Goal: Task Accomplishment & Management: Use online tool/utility

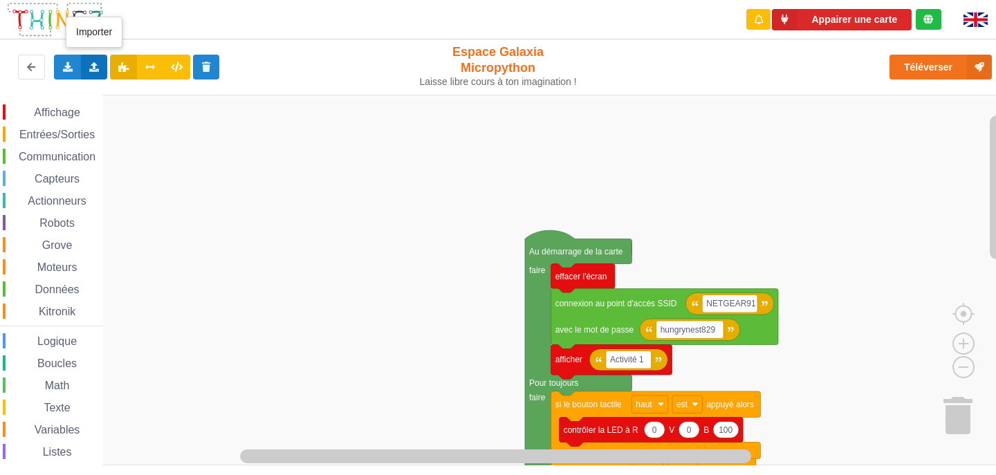
click at [85, 66] on div "Importer un assemblage de blocs Importer du code Python" at bounding box center [94, 67] width 27 height 25
click at [143, 99] on div "Importer un assemblage de blocs" at bounding box center [181, 92] width 185 height 25
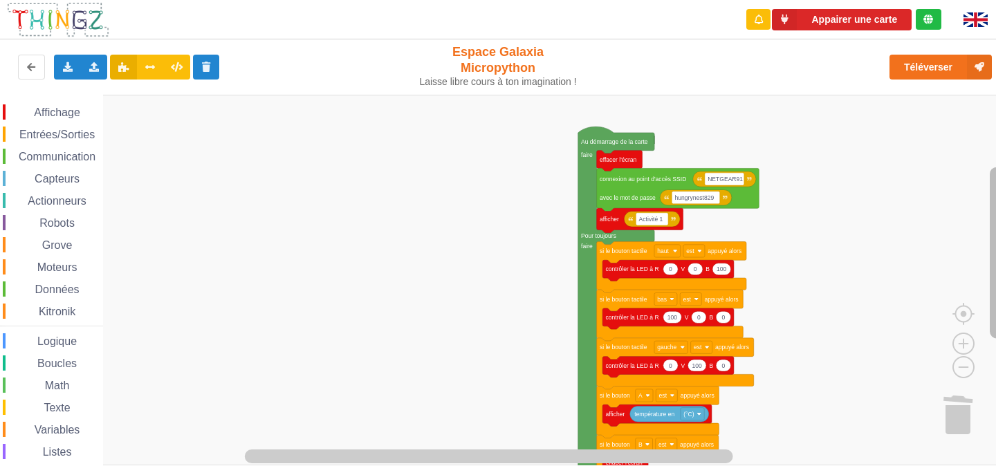
click at [986, 252] on div "Affichage Entrées/Sorties Communication Capteurs Actionneurs Robots Grove Moteu…" at bounding box center [503, 280] width 1006 height 371
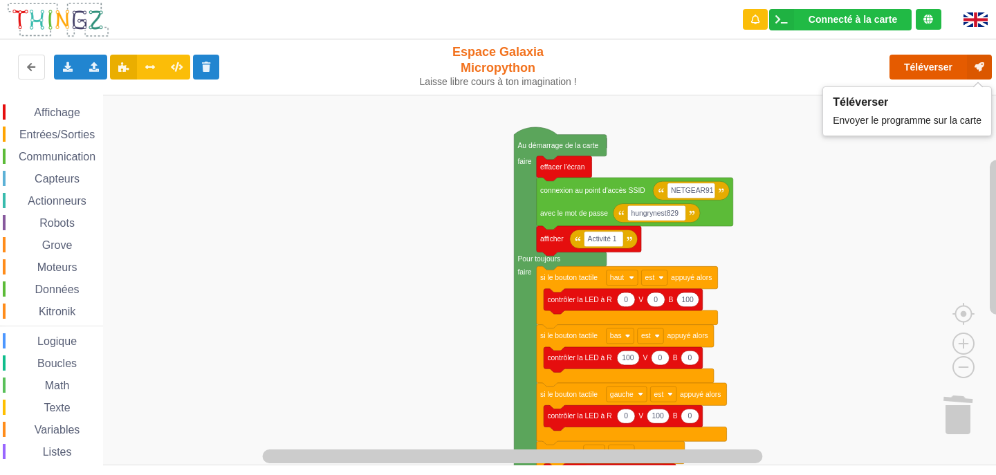
click at [940, 69] on button "Téléverser" at bounding box center [941, 67] width 102 height 25
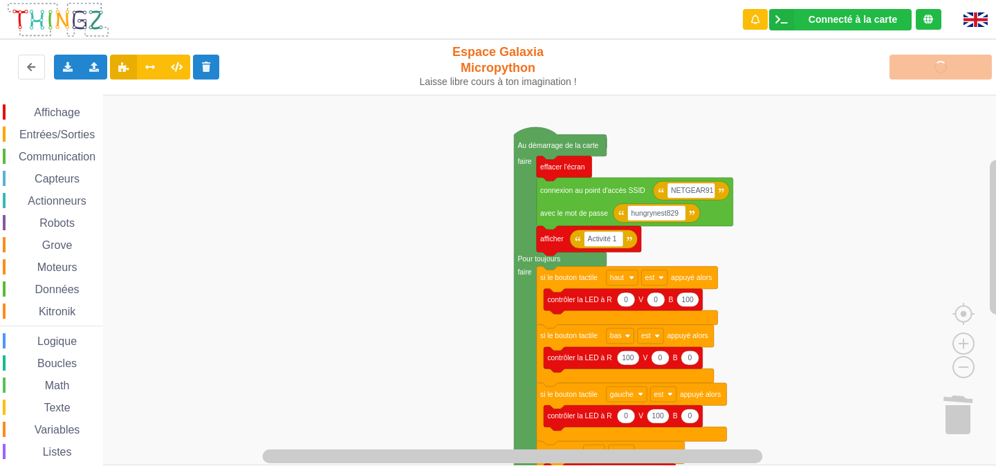
click at [799, 382] on rect "Espace de travail de Blocky" at bounding box center [503, 280] width 1006 height 371
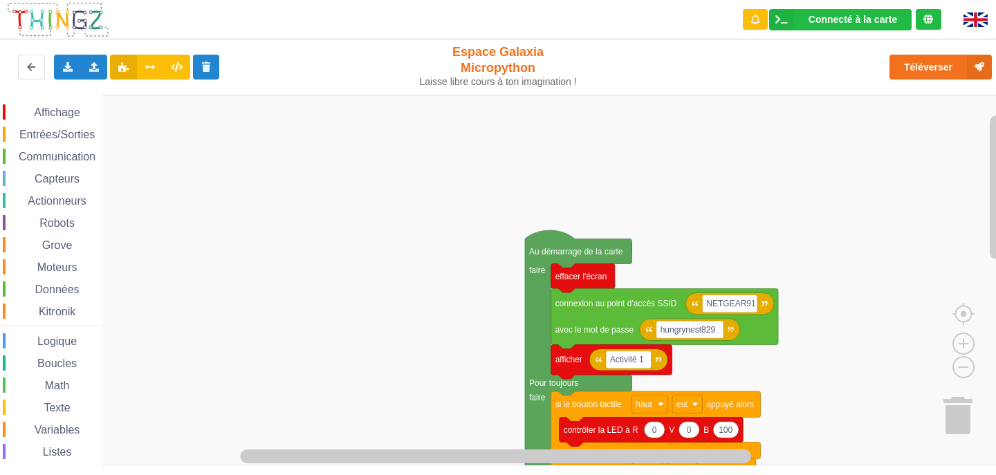
click at [876, 330] on rect "Espace de travail de Blocky" at bounding box center [503, 280] width 1006 height 371
click at [879, 343] on rect "Espace de travail de Blocky" at bounding box center [503, 280] width 1006 height 371
click at [864, 343] on rect "Espace de travail de Blocky" at bounding box center [503, 280] width 1006 height 371
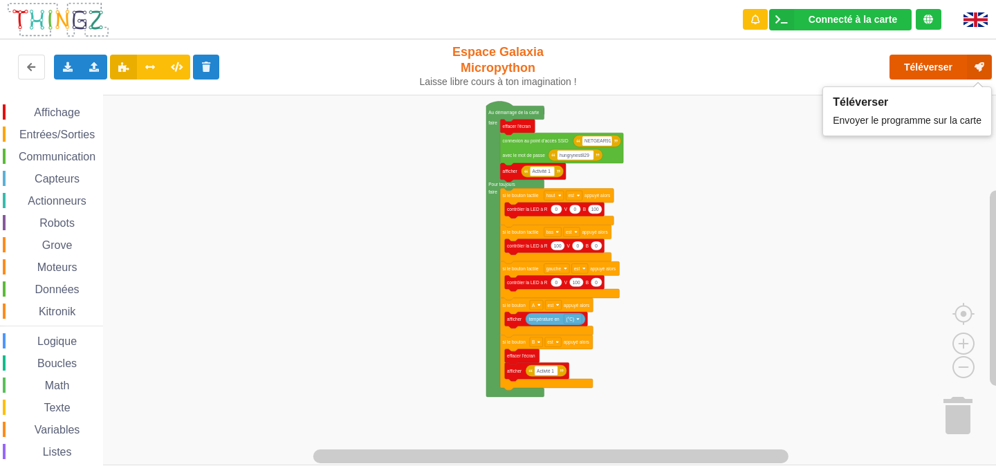
click at [920, 69] on button "Téléverser" at bounding box center [941, 67] width 102 height 25
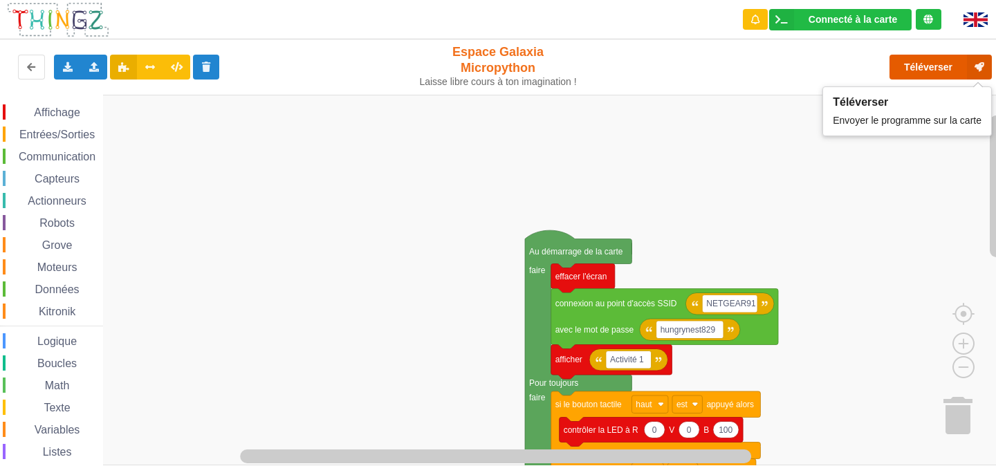
click at [948, 62] on button "Téléverser" at bounding box center [941, 67] width 102 height 25
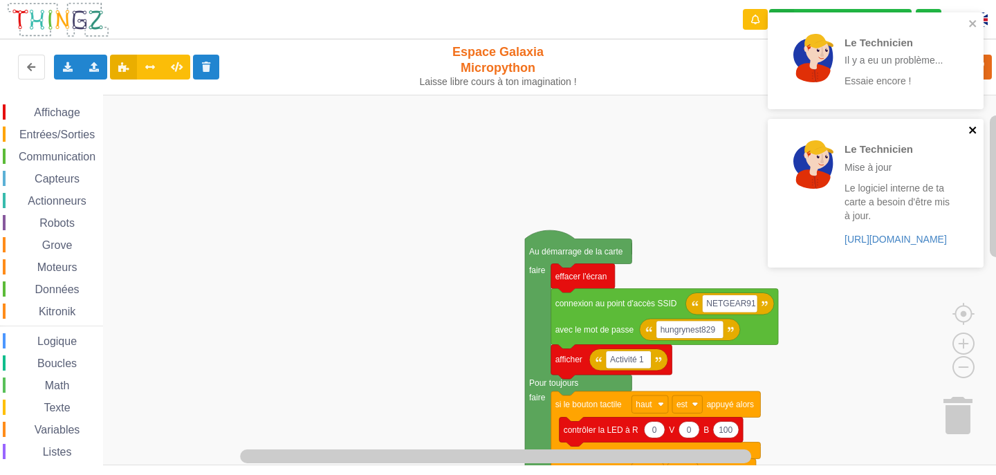
click at [976, 130] on icon "close" at bounding box center [974, 130] width 10 height 11
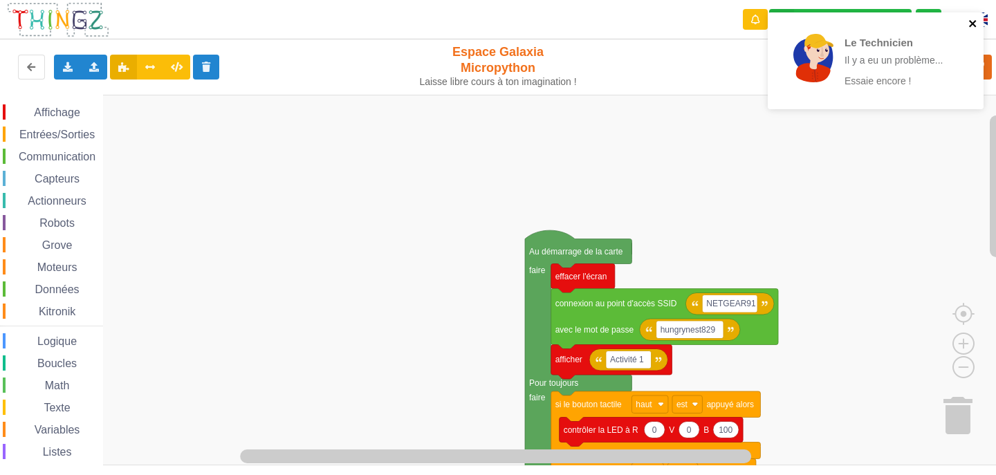
click at [974, 24] on icon "close" at bounding box center [972, 23] width 7 height 7
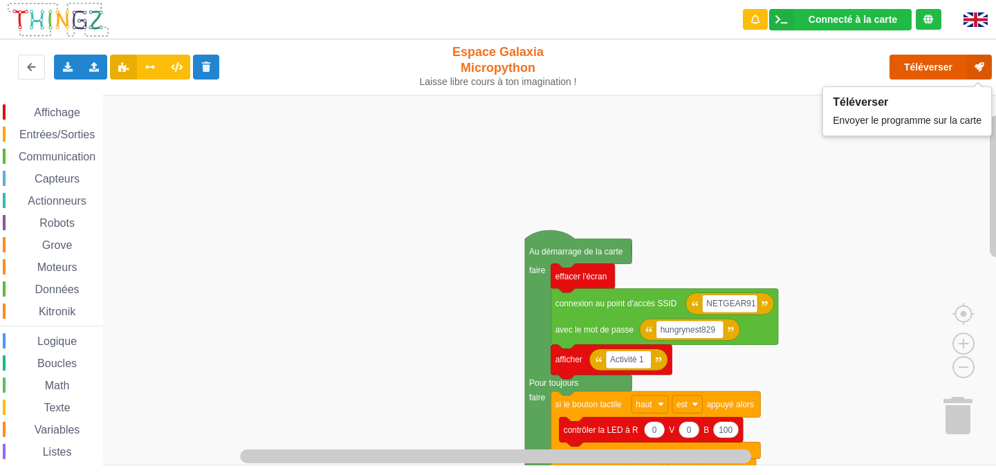
click at [983, 68] on icon at bounding box center [979, 67] width 25 height 25
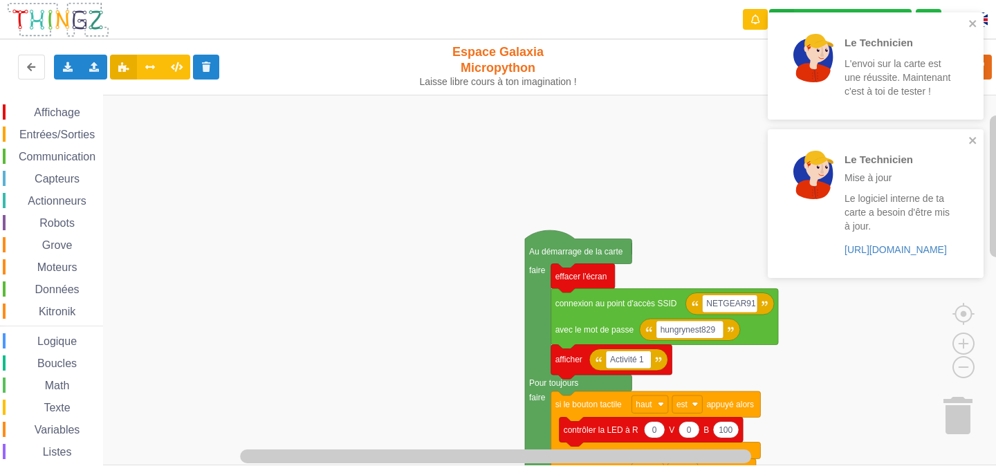
click at [974, 17] on div "Le Technicien L'envoi sur la carte est une réussite. Maintenant c'est à toi de …" at bounding box center [876, 65] width 216 height 107
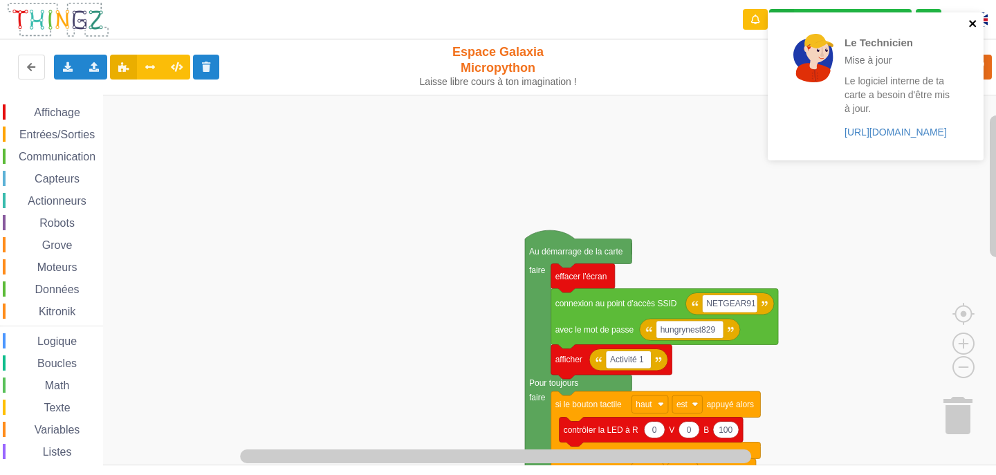
click at [970, 26] on icon "close" at bounding box center [972, 23] width 7 height 7
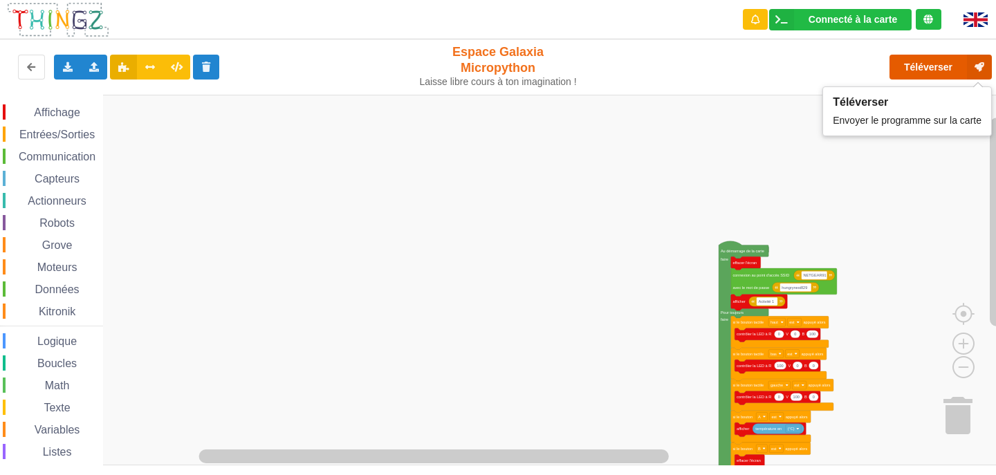
click at [958, 66] on button "Téléverser" at bounding box center [941, 67] width 102 height 25
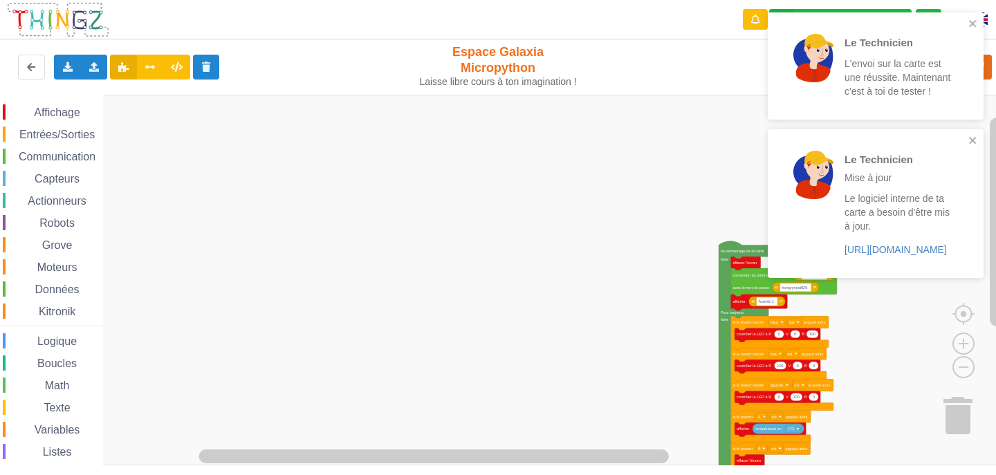
click at [978, 138] on div "Le Technicien Mise à jour Le logiciel interne de ta carte a besoin d'être mis à…" at bounding box center [876, 203] width 216 height 148
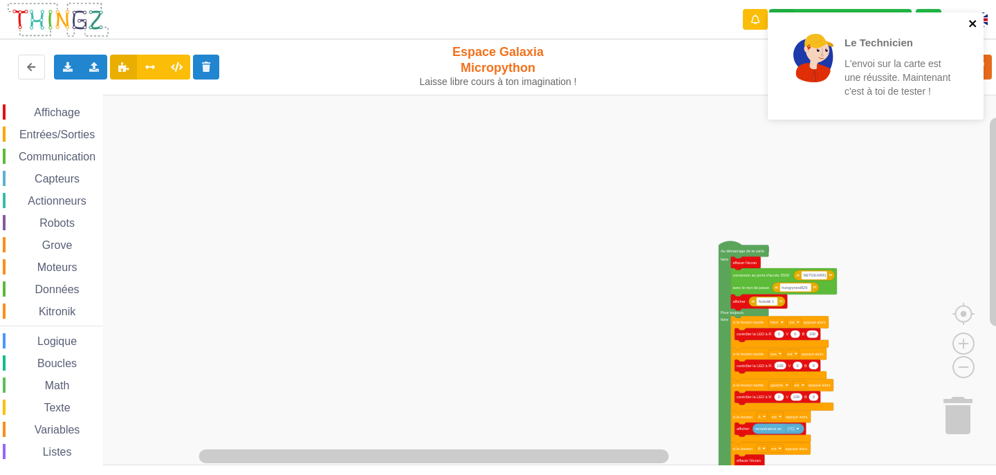
click at [974, 26] on icon "close" at bounding box center [974, 23] width 10 height 11
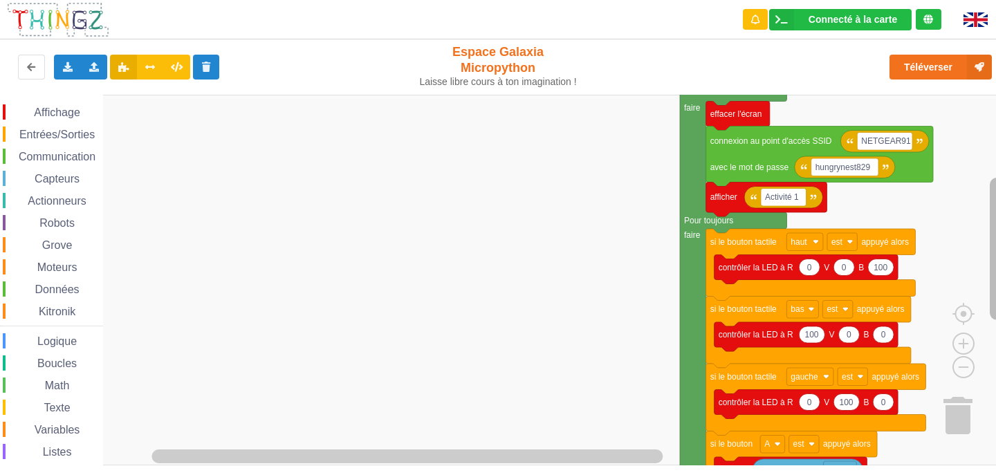
click at [996, 250] on rect "Espace de travail de Blocky" at bounding box center [997, 249] width 14 height 143
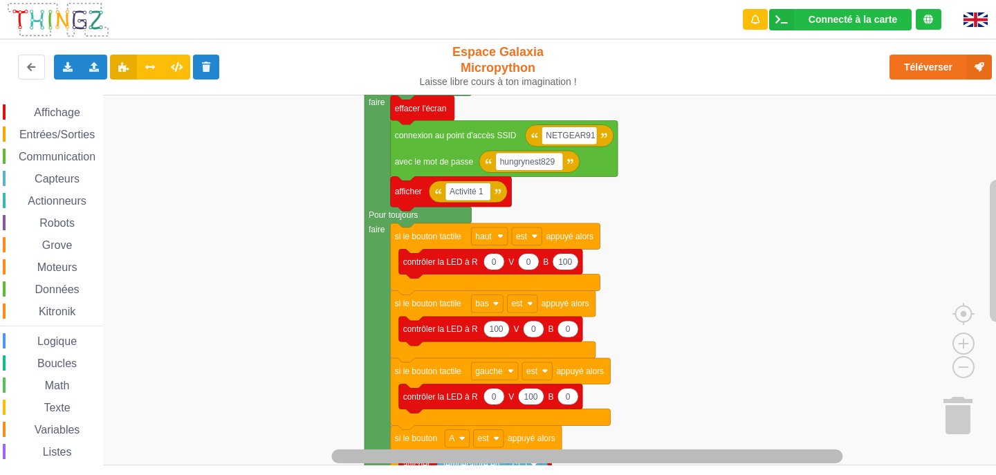
click at [837, 439] on div "Affichage Entrées/Sorties Communication Capteurs Actionneurs Robots Grove Moteu…" at bounding box center [503, 280] width 1006 height 371
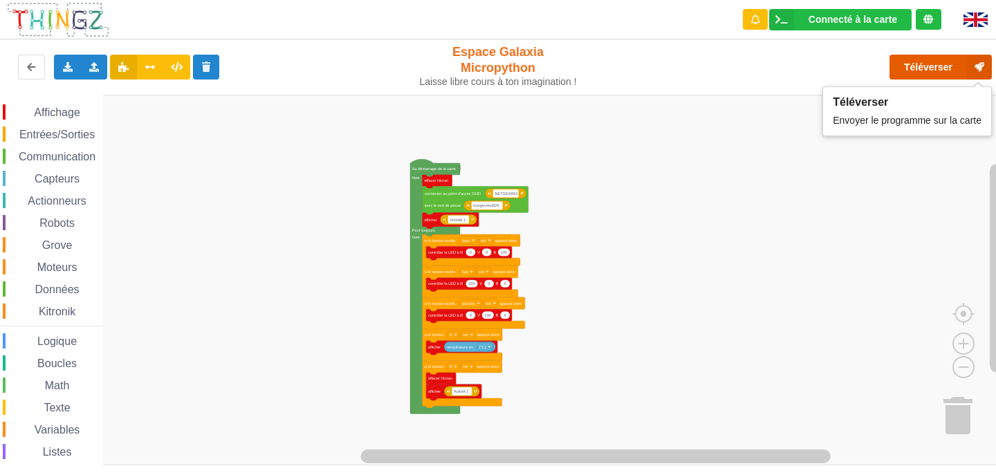
click at [894, 75] on button "Téléverser" at bounding box center [941, 67] width 102 height 25
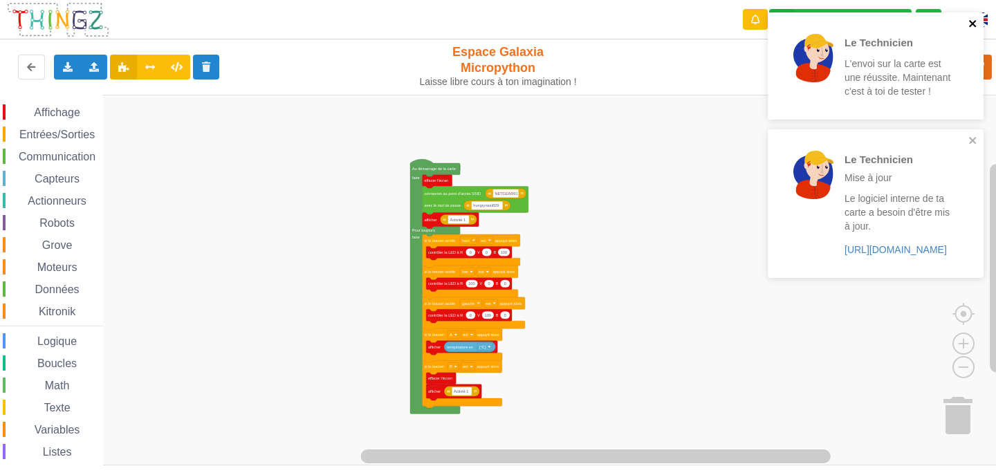
click at [976, 24] on icon "close" at bounding box center [974, 23] width 10 height 11
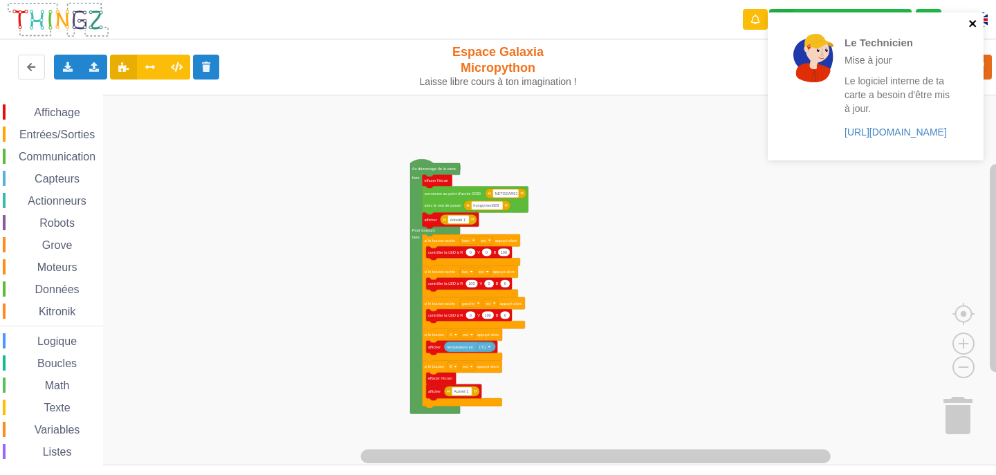
click at [975, 24] on icon "close" at bounding box center [974, 23] width 10 height 11
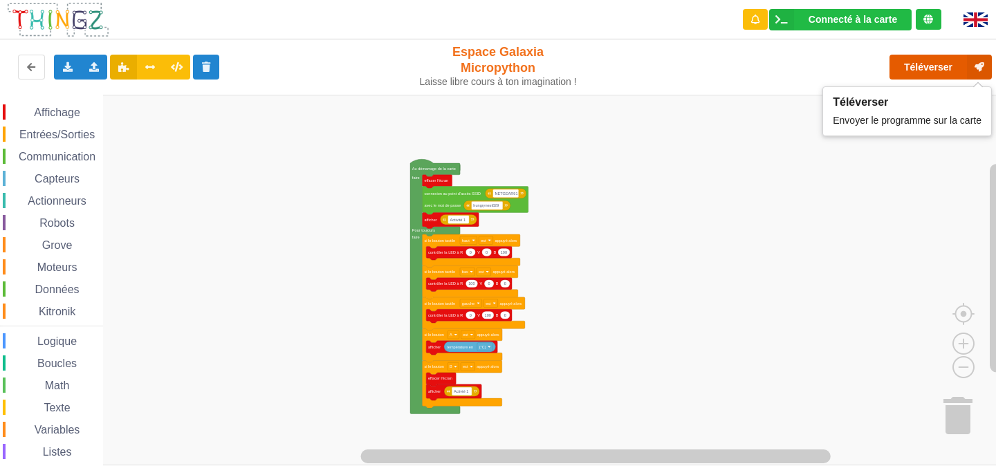
click at [953, 69] on button "Téléverser" at bounding box center [941, 67] width 102 height 25
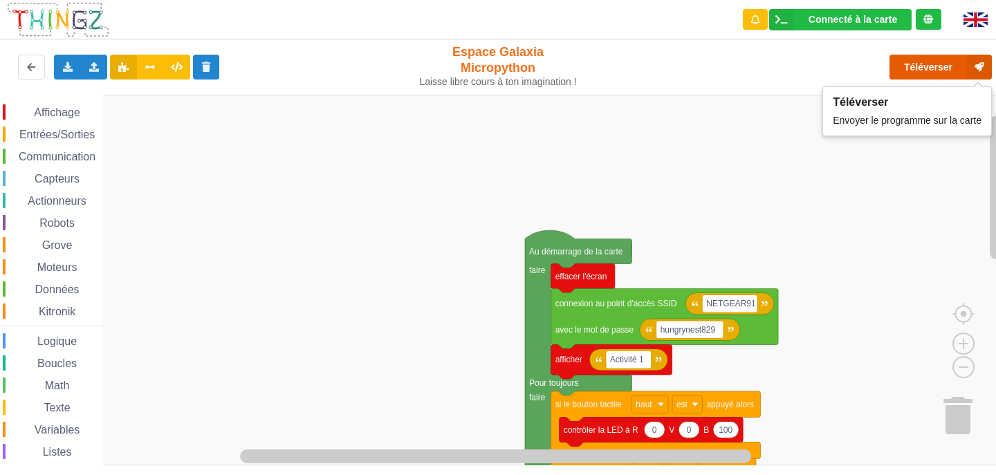
click at [913, 60] on button "Téléverser" at bounding box center [941, 67] width 102 height 25
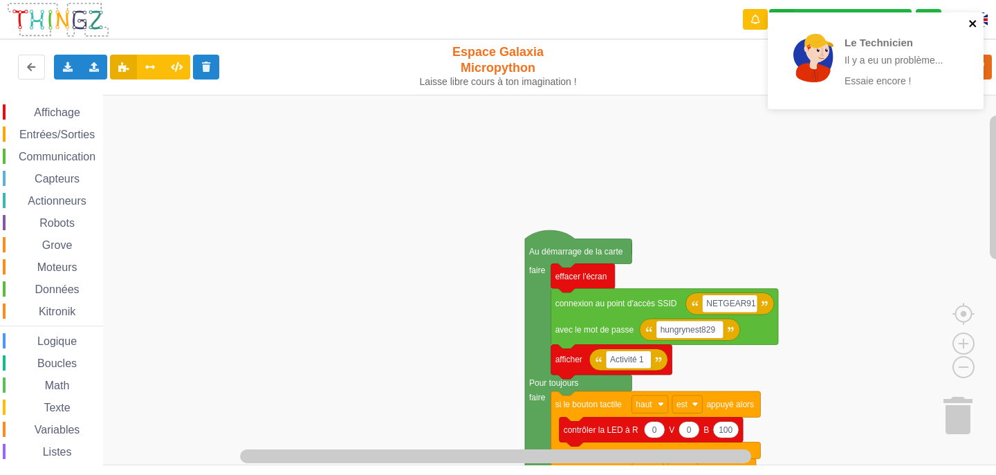
click at [977, 19] on icon "close" at bounding box center [974, 23] width 10 height 11
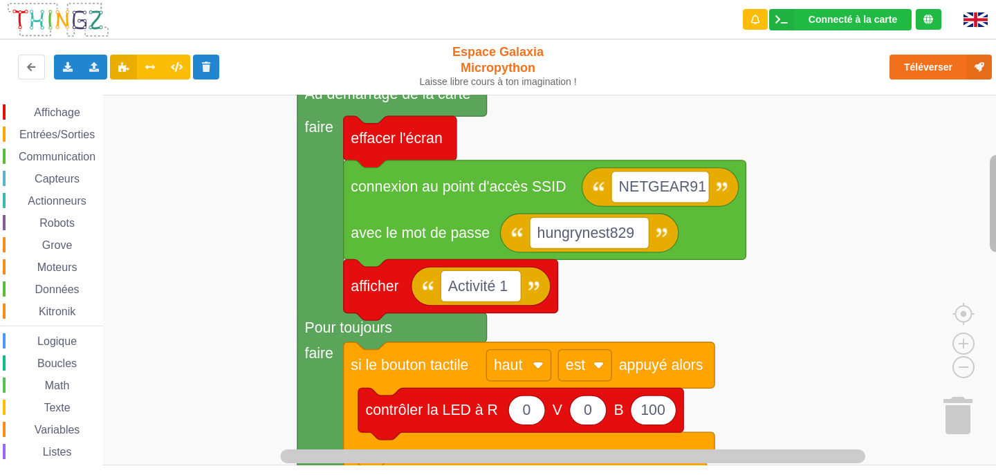
click at [965, 230] on div "Affichage Entrées/Sorties Communication Capteurs Actionneurs Robots Grove Moteu…" at bounding box center [503, 280] width 1006 height 371
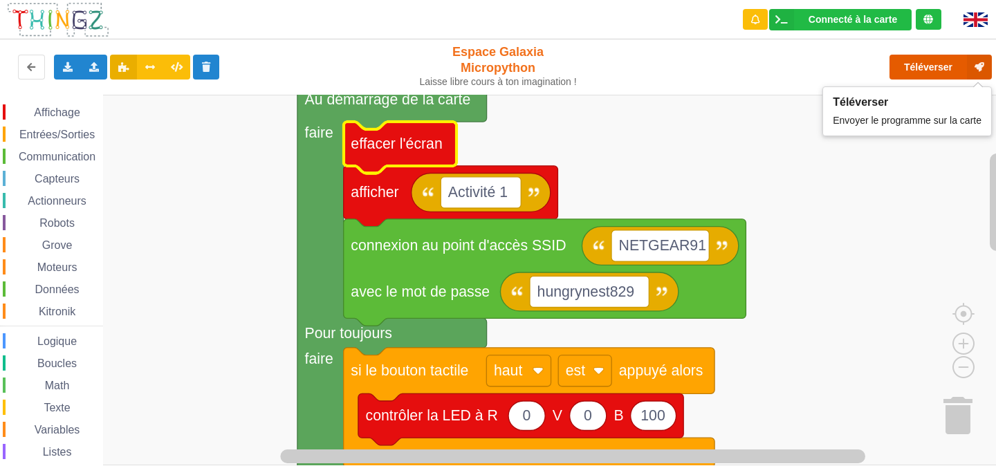
click at [936, 72] on button "Téléverser" at bounding box center [941, 67] width 102 height 25
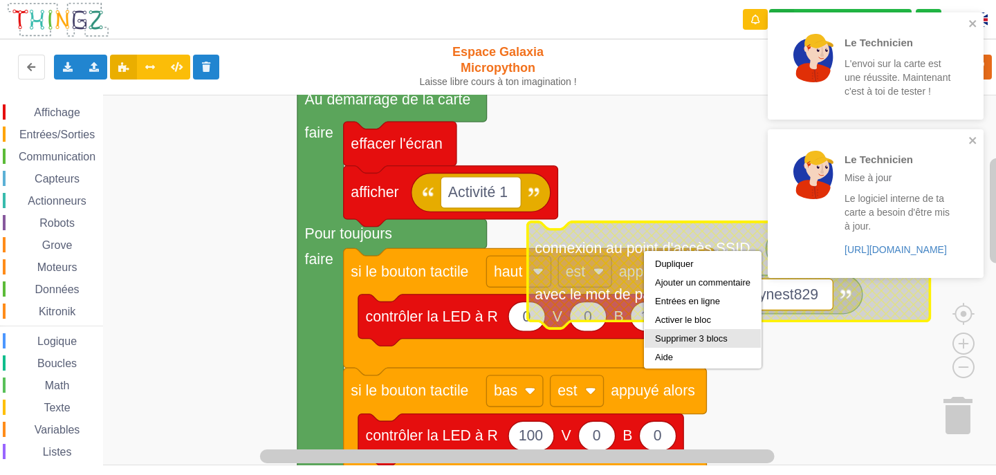
click at [698, 337] on div "Supprimer 3 blocs" at bounding box center [702, 339] width 95 height 10
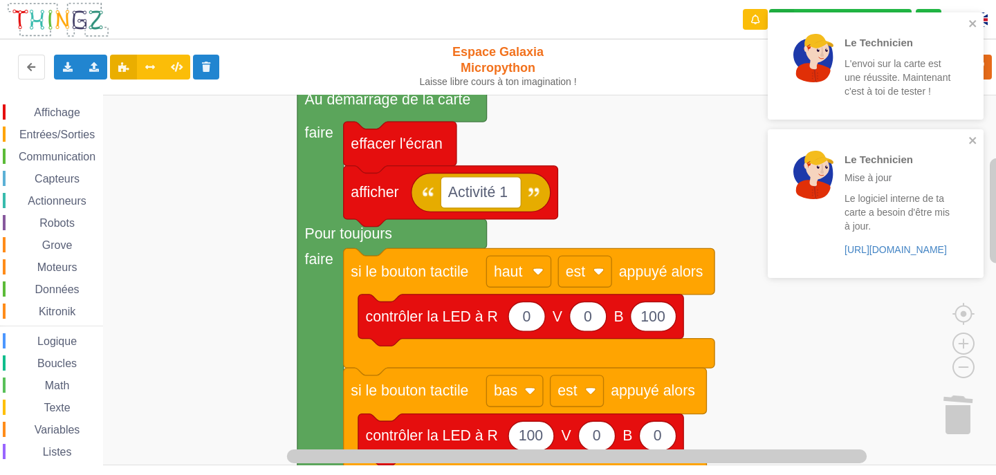
click at [968, 136] on div "Le Technicien Mise à jour Le logiciel interne de ta carte a besoin d'être mis à…" at bounding box center [871, 203] width 195 height 137
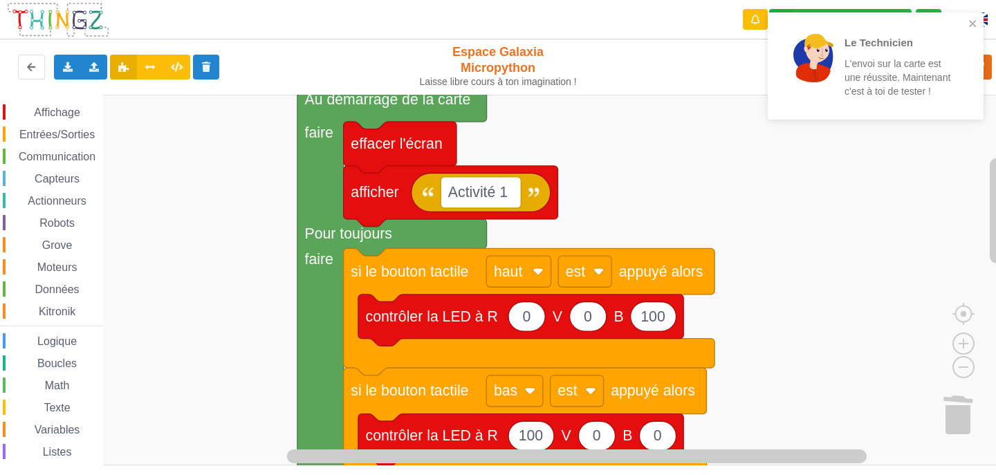
click at [980, 30] on div "Le Technicien L'envoi sur la carte est une réussite. Maintenant c'est à toi de …" at bounding box center [876, 65] width 216 height 107
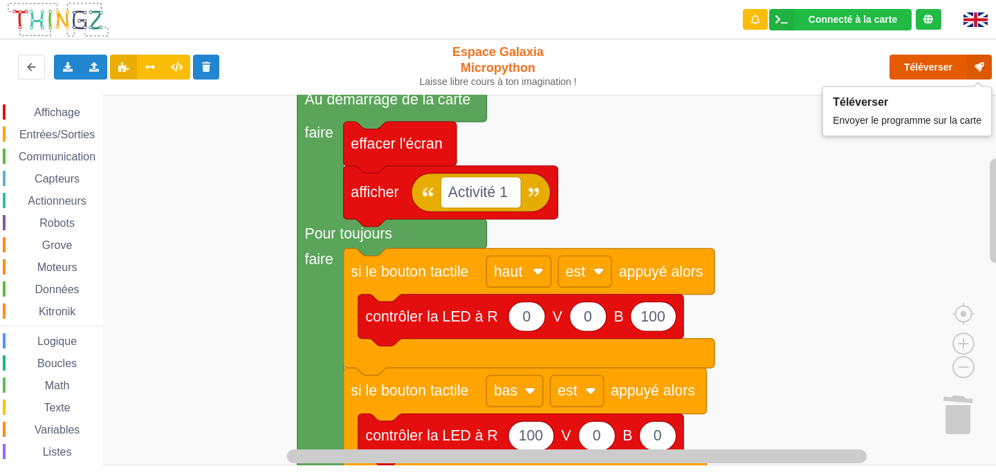
click at [952, 67] on button "Téléverser" at bounding box center [941, 67] width 102 height 25
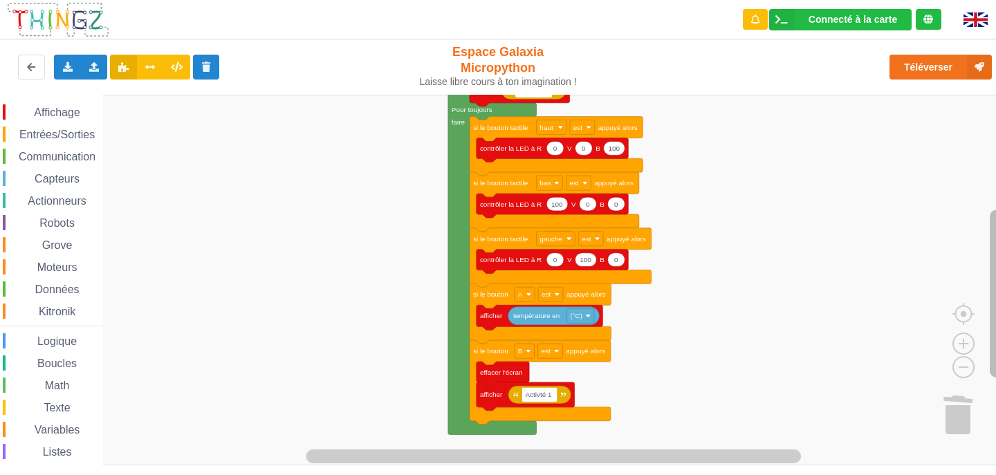
click at [996, 282] on rect "Espace de travail de Blocky" at bounding box center [997, 294] width 14 height 168
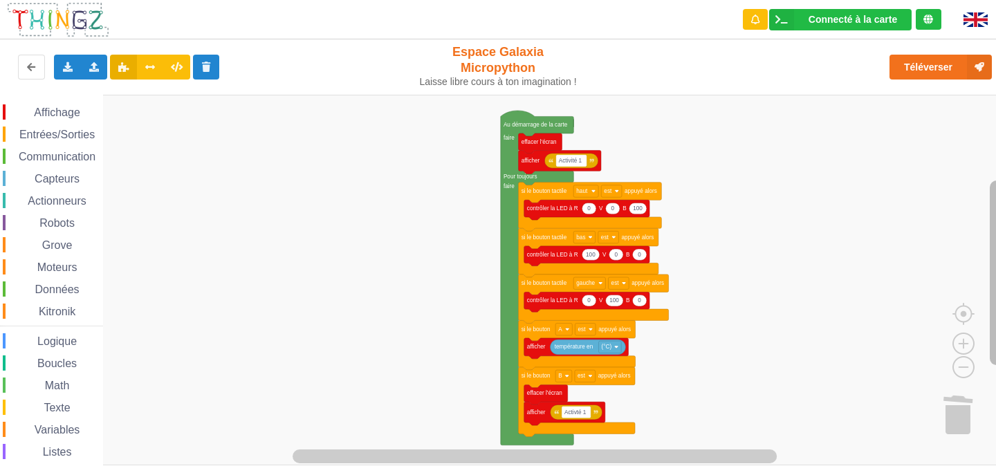
click at [996, 212] on rect "Espace de travail de Blocky" at bounding box center [997, 273] width 14 height 185
click at [69, 166] on div "Affichage Entrées/Sorties Communication Capteurs Actionneurs Robots Grove Moteu…" at bounding box center [51, 311] width 103 height 414
click at [69, 156] on span "Communication" at bounding box center [57, 157] width 81 height 12
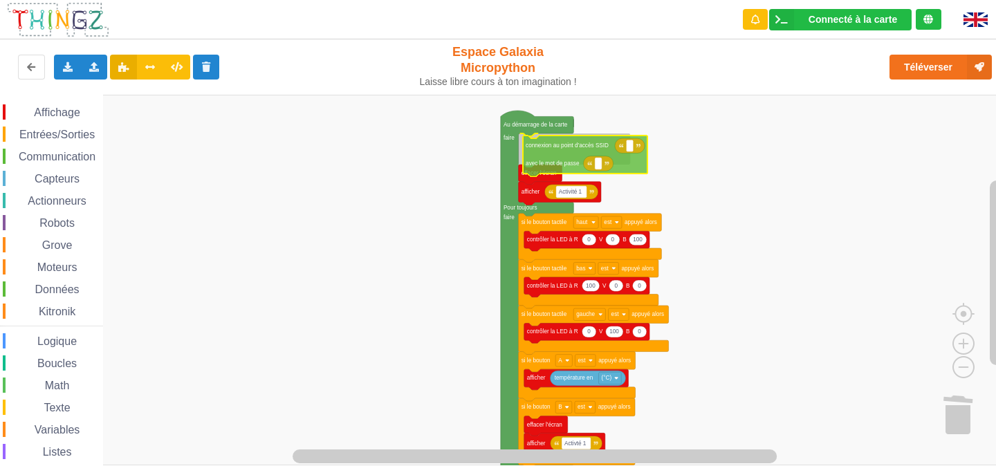
click at [563, 149] on div "Affichage Entrées/Sorties Communication Capteurs Actionneurs Robots Grove Moteu…" at bounding box center [503, 280] width 1006 height 371
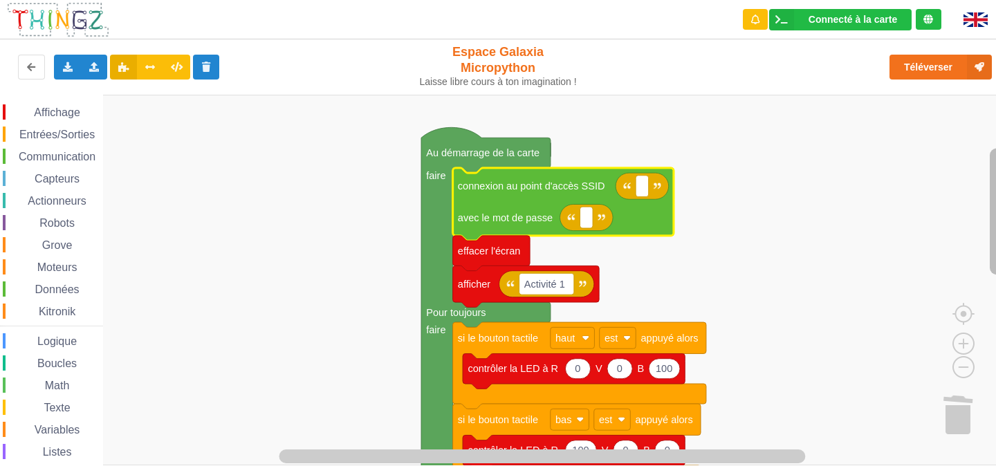
click at [994, 226] on rect "Espace de travail de Blocky" at bounding box center [997, 212] width 14 height 127
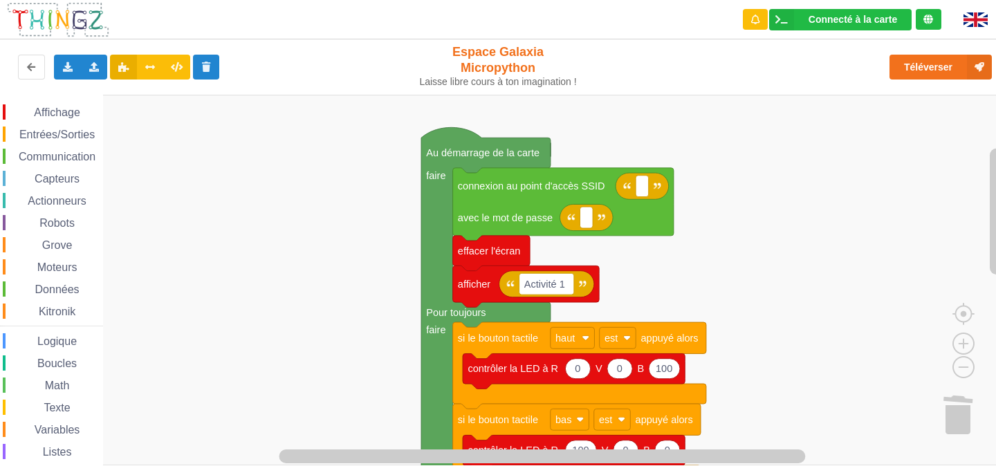
click at [650, 192] on icon "Espace de travail de Blocky" at bounding box center [642, 186] width 53 height 26
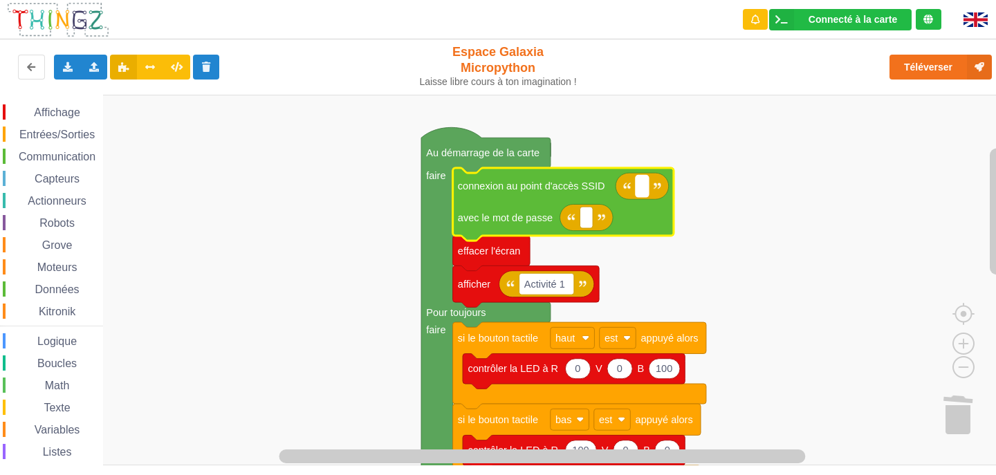
click at [644, 183] on rect "Espace de travail de Blocky" at bounding box center [642, 186] width 13 height 21
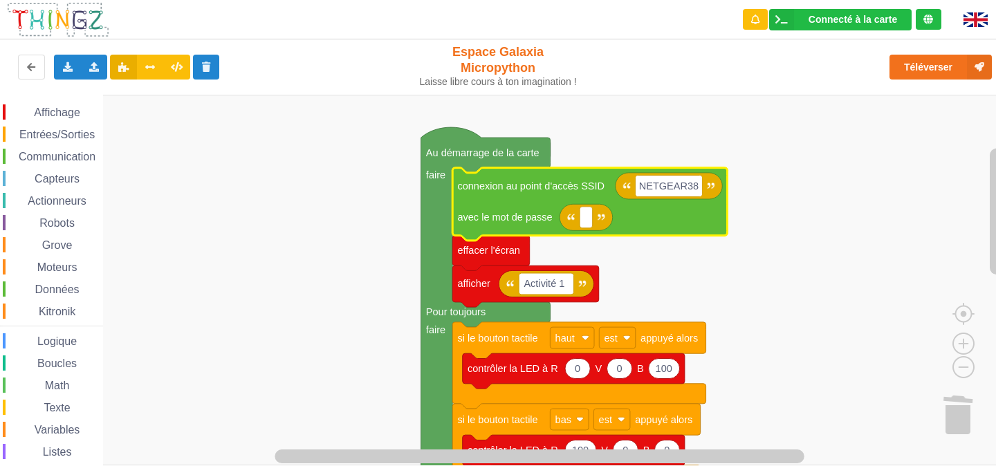
type input "NETGEAR38"
click at [583, 219] on rect "Espace de travail de Blocky" at bounding box center [586, 217] width 13 height 21
type input "jouyustuba995"
click at [792, 156] on rect "Espace de travail de Blocky" at bounding box center [503, 280] width 1006 height 371
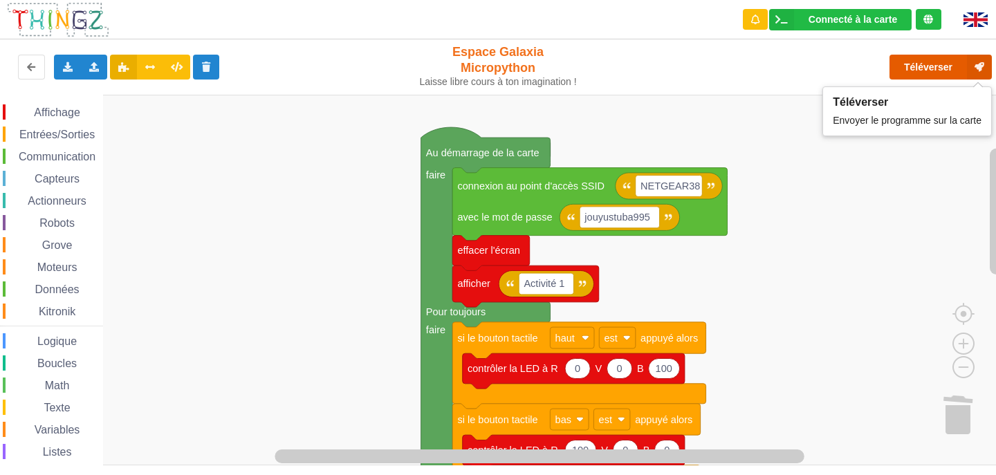
click at [922, 69] on button "Téléverser" at bounding box center [941, 67] width 102 height 25
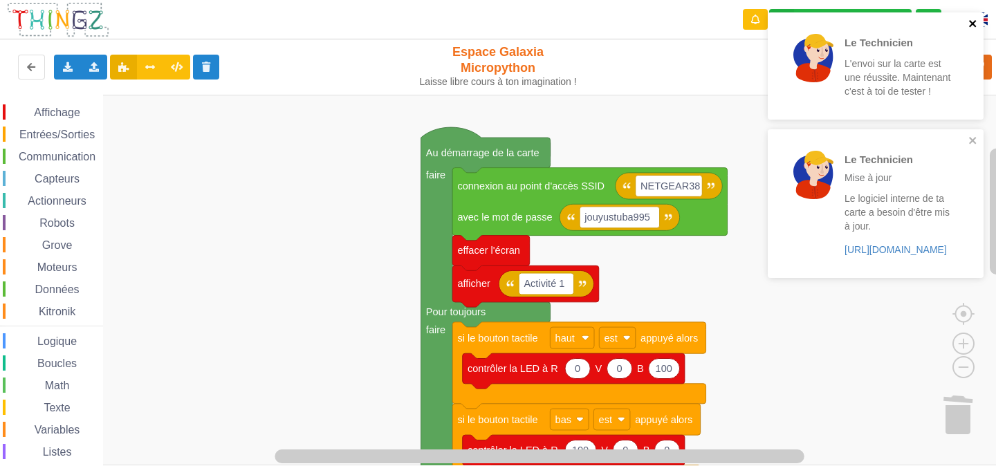
click at [977, 18] on icon "close" at bounding box center [974, 23] width 10 height 11
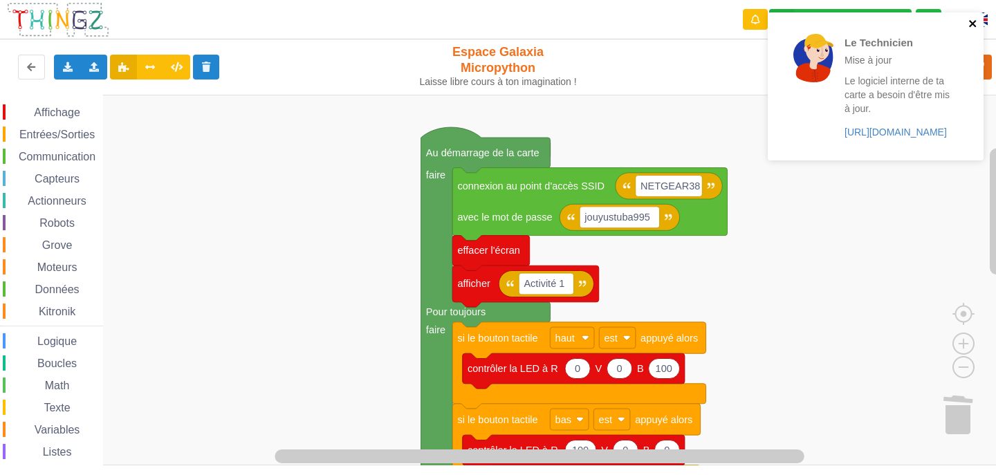
click at [974, 24] on icon "close" at bounding box center [972, 23] width 7 height 7
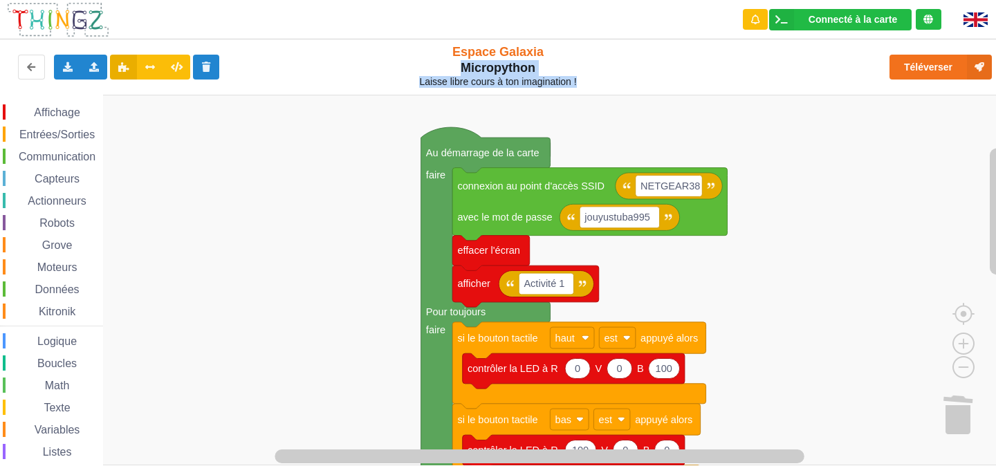
drag, startPoint x: 417, startPoint y: 75, endPoint x: 596, endPoint y: 90, distance: 180.6
click at [596, 90] on div "Exporter l'assemblage de blocs Exporter l'assemblage de blocs au format Python …" at bounding box center [498, 68] width 1008 height 62
drag, startPoint x: 464, startPoint y: 55, endPoint x: 592, endPoint y: 84, distance: 131.9
click at [592, 84] on div "Exporter l'assemblage de blocs Exporter l'assemblage de blocs au format Python …" at bounding box center [498, 68] width 1008 height 62
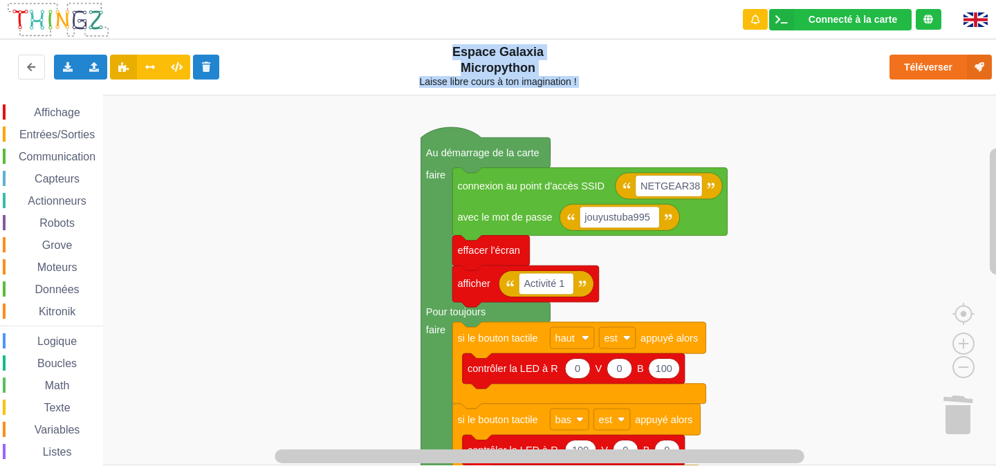
click at [593, 84] on div "Téléverser" at bounding box center [798, 67] width 410 height 44
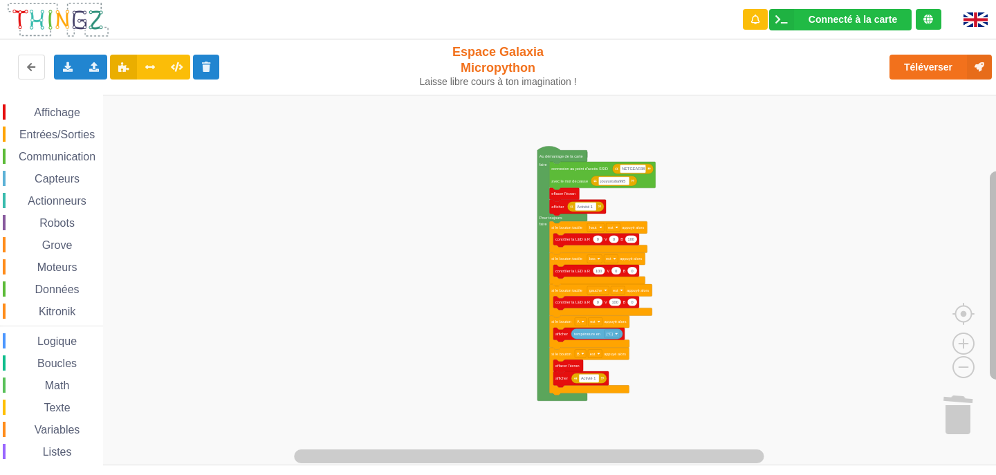
click at [996, 266] on rect "Espace de travail de Blocky" at bounding box center [997, 276] width 14 height 209
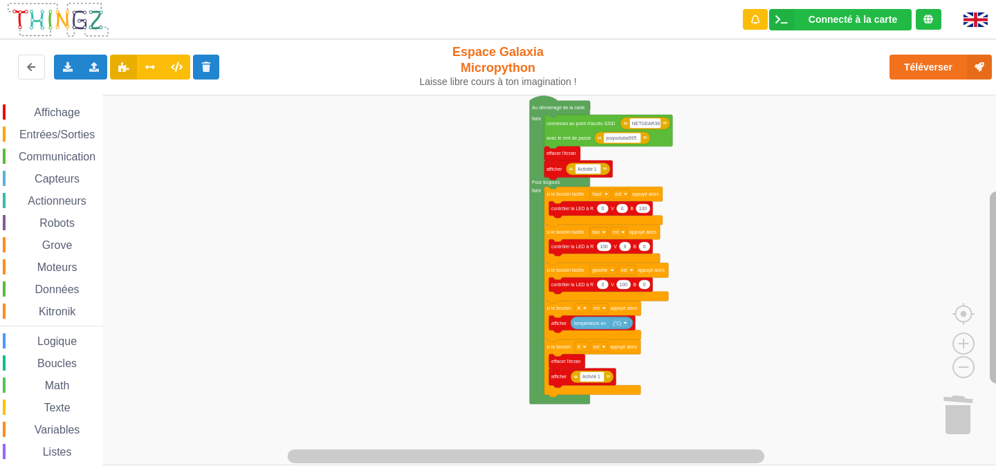
click at [996, 215] on rect "Espace de travail de Blocky" at bounding box center [997, 288] width 14 height 192
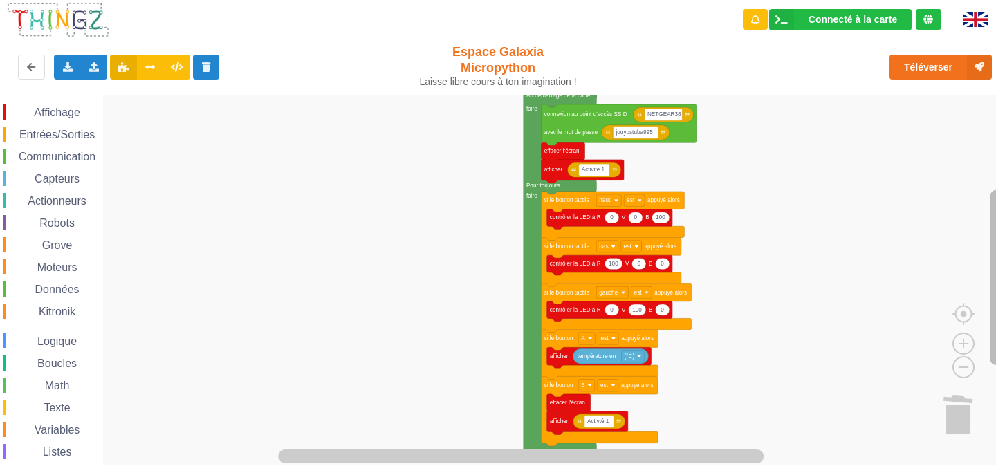
click at [994, 231] on rect "Espace de travail de Blocky" at bounding box center [997, 278] width 14 height 176
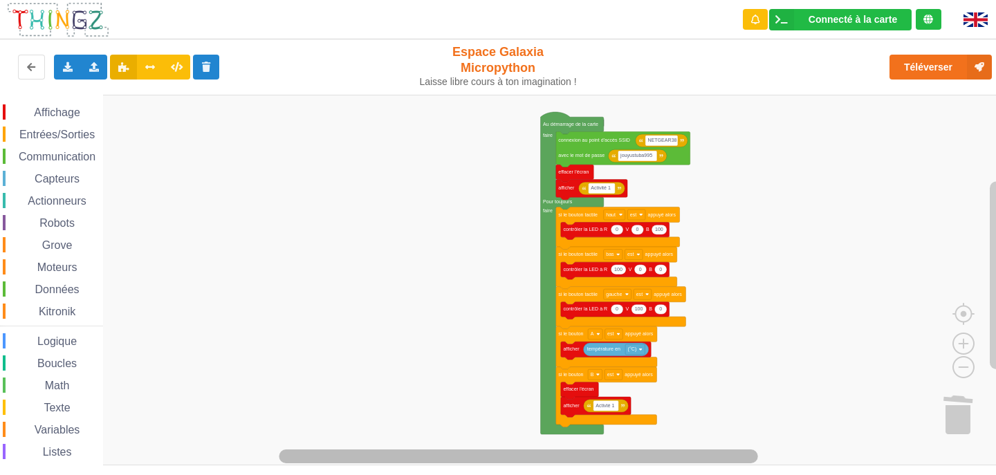
click at [742, 465] on rect "Espace de travail de Blocky" at bounding box center [550, 456] width 878 height 17
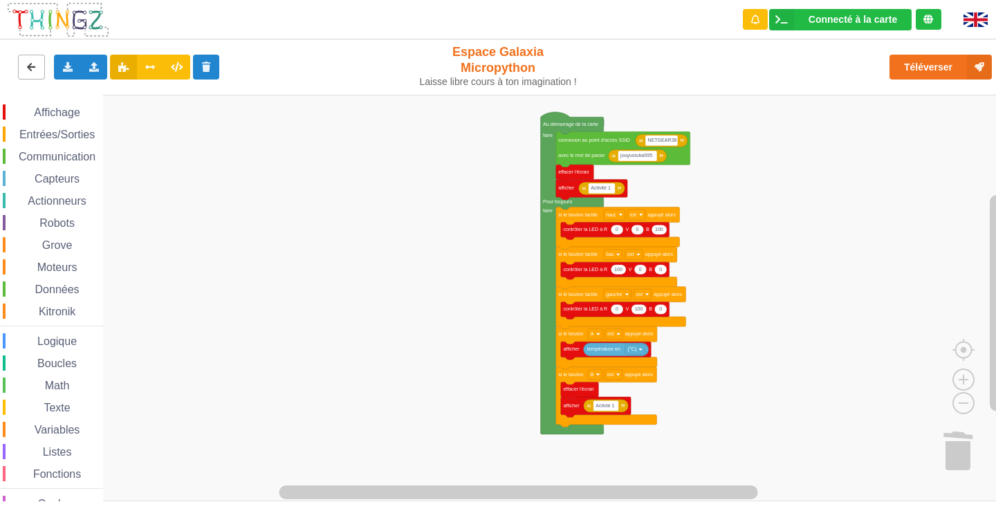
click at [30, 68] on icon at bounding box center [32, 66] width 12 height 8
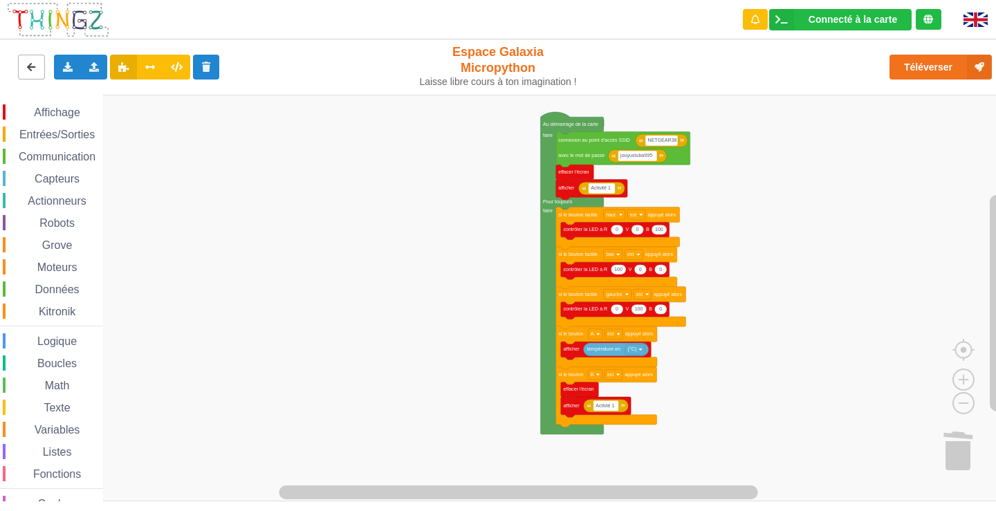
click at [30, 68] on icon at bounding box center [32, 66] width 12 height 8
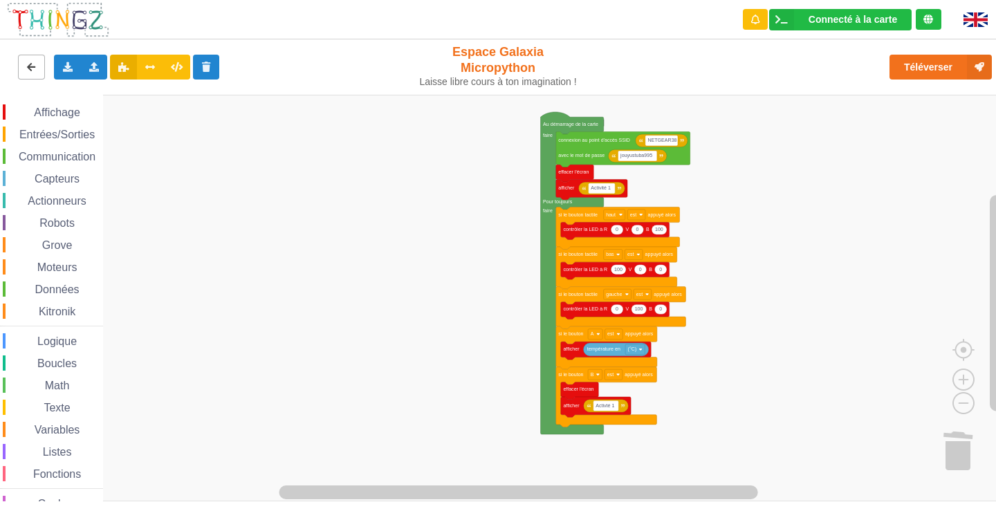
click at [30, 68] on icon at bounding box center [32, 66] width 12 height 8
click at [925, 71] on button "Téléverser" at bounding box center [941, 67] width 102 height 25
click at [58, 133] on span "Entrées/Sorties" at bounding box center [57, 135] width 80 height 12
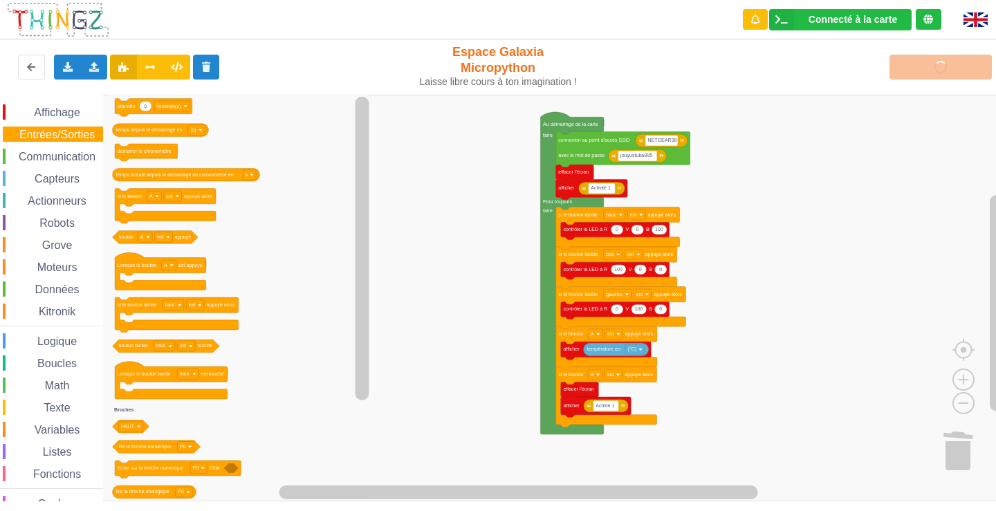
click at [64, 104] on div "Affichage" at bounding box center [53, 111] width 100 height 15
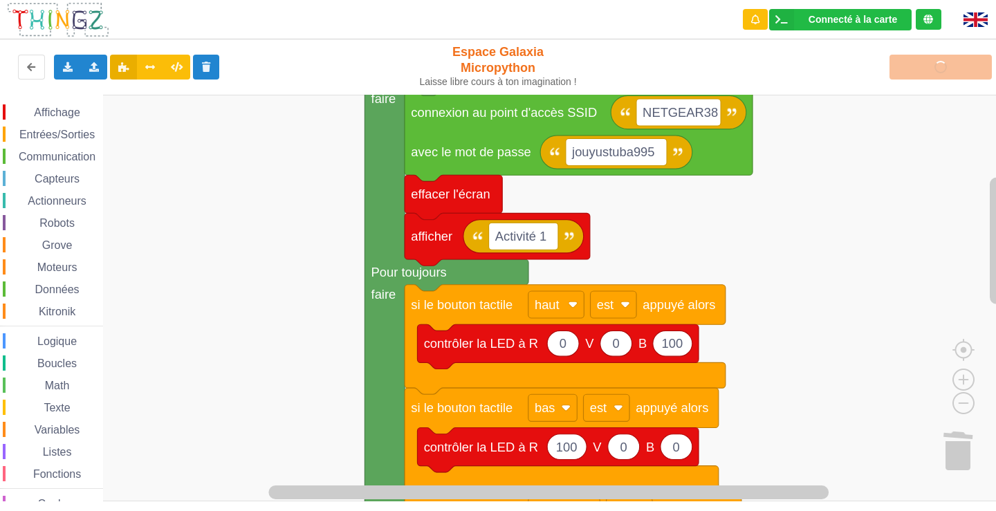
click at [30, 107] on div "Affichage" at bounding box center [53, 111] width 100 height 15
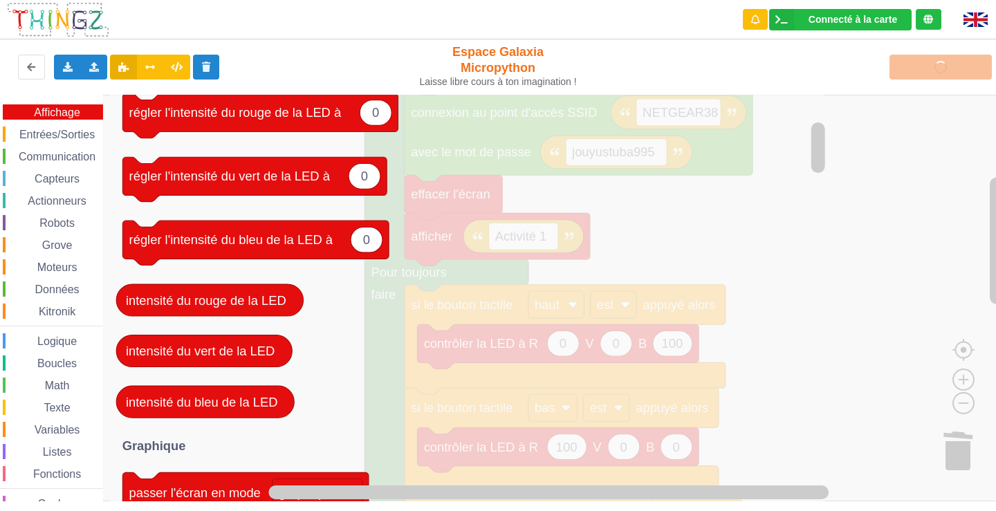
click at [882, 246] on rect "Espace de travail de Blocky" at bounding box center [503, 298] width 1006 height 407
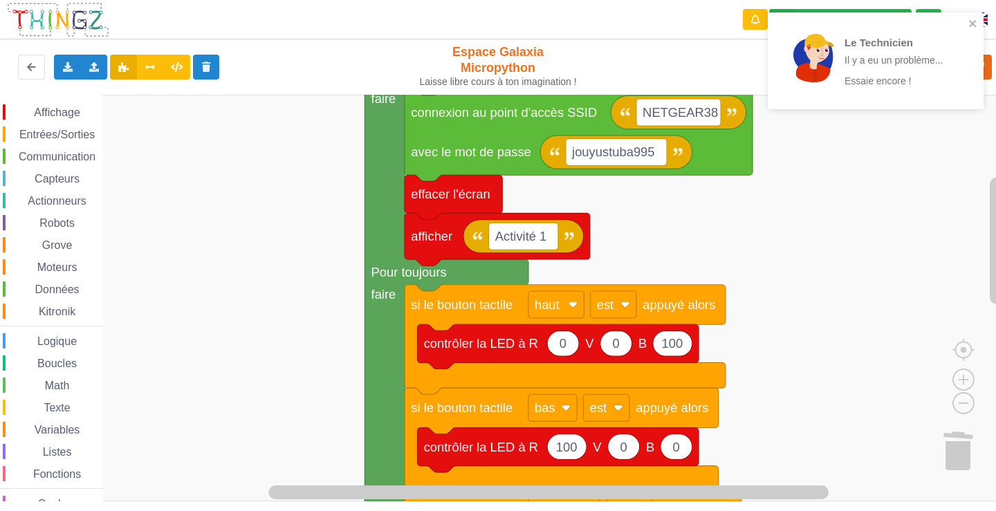
click at [61, 132] on span "Entrées/Sorties" at bounding box center [57, 135] width 80 height 12
click at [860, 210] on rect "Espace de travail de Blocky" at bounding box center [503, 298] width 1006 height 407
click at [38, 158] on span "Communication" at bounding box center [57, 157] width 81 height 12
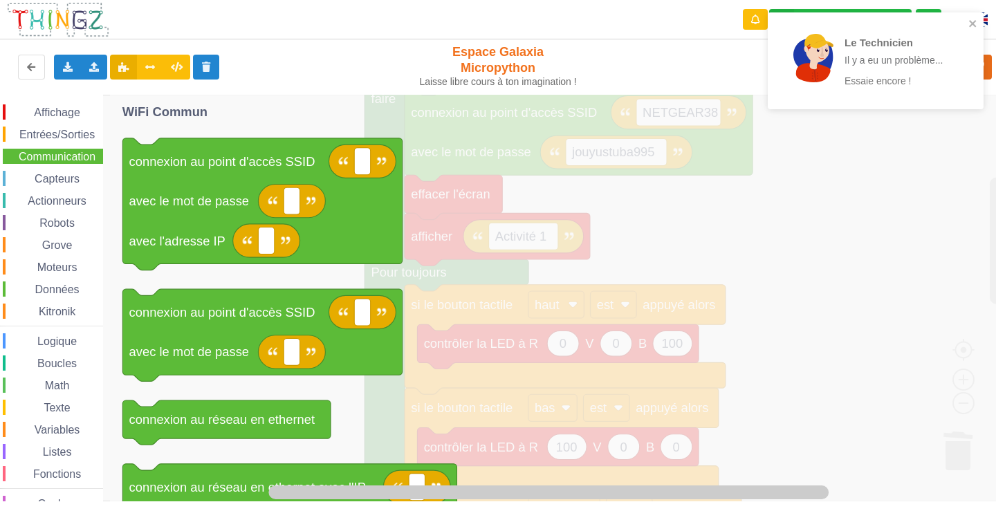
click at [49, 174] on span "Capteurs" at bounding box center [57, 179] width 49 height 12
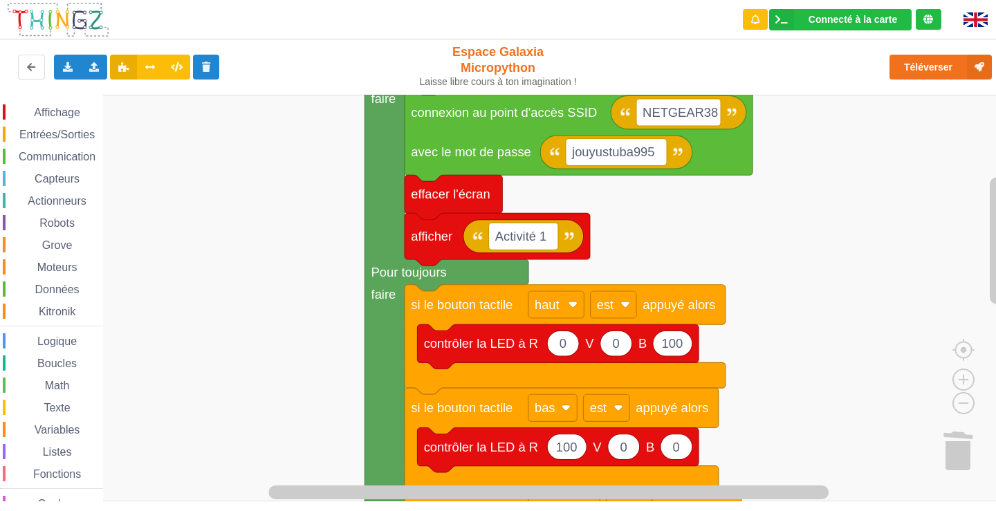
click at [799, 239] on rect "Espace de travail de Blocky" at bounding box center [503, 298] width 1006 height 407
drag, startPoint x: 84, startPoint y: 116, endPoint x: 66, endPoint y: 106, distance: 21.4
click at [82, 116] on div "Affichage" at bounding box center [53, 111] width 100 height 15
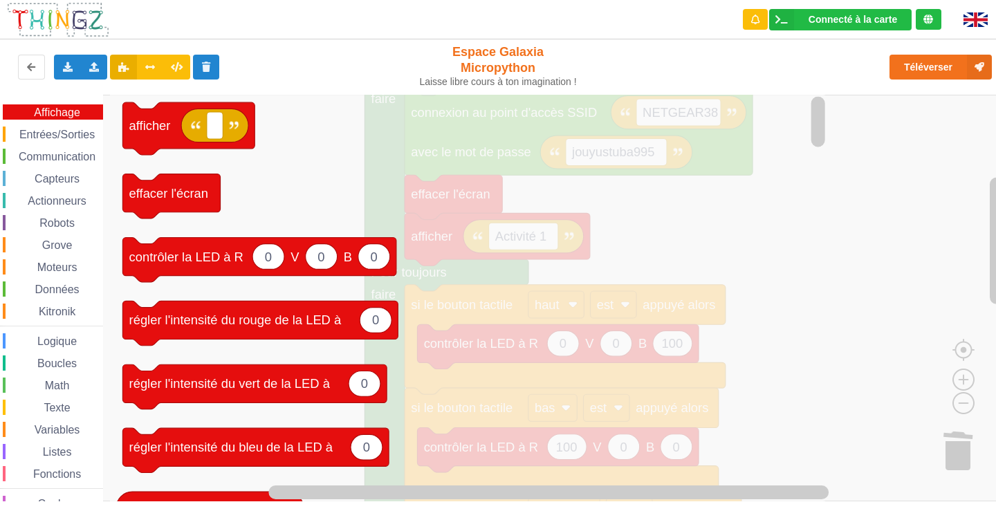
click at [65, 106] on div "Affichage" at bounding box center [53, 111] width 100 height 15
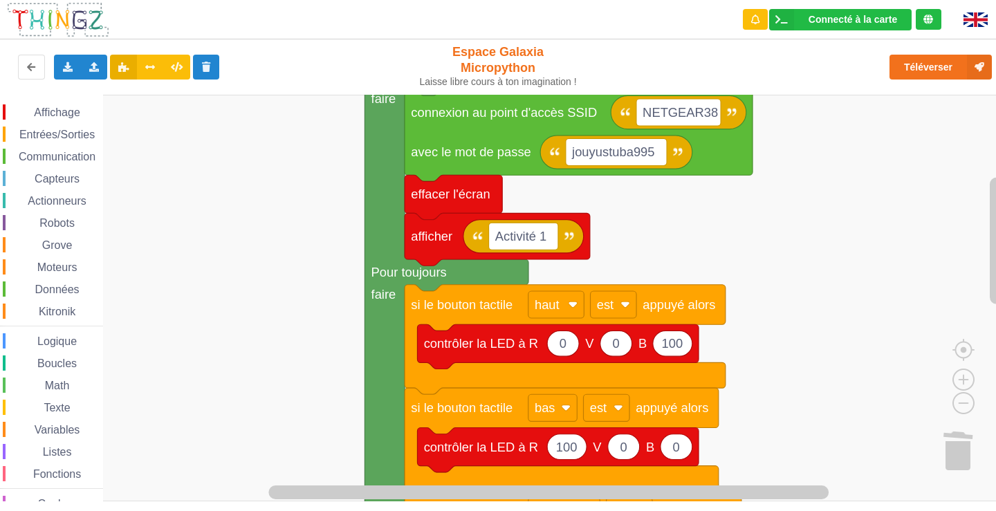
click at [60, 131] on span "Entrées/Sorties" at bounding box center [57, 135] width 80 height 12
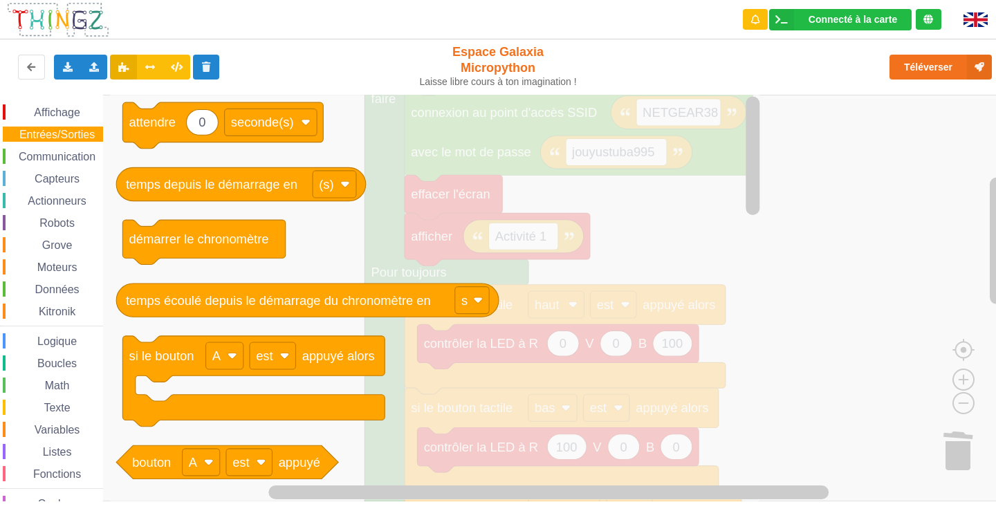
click at [60, 122] on div "Affichage Entrées/Sorties Communication Capteurs Actionneurs Robots Grove Moteu…" at bounding box center [51, 311] width 103 height 414
click at [57, 118] on div "Affichage" at bounding box center [53, 111] width 100 height 15
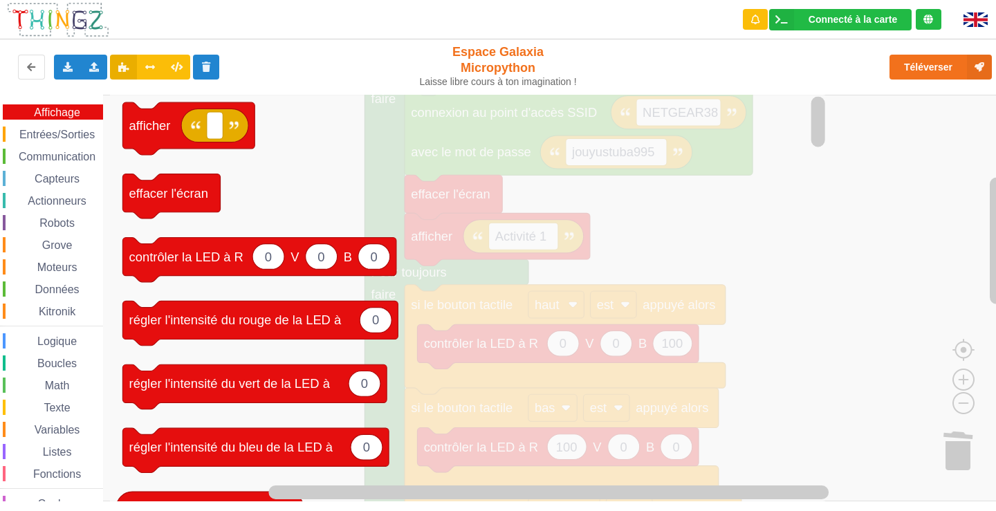
click at [60, 180] on span "Capteurs" at bounding box center [57, 179] width 49 height 12
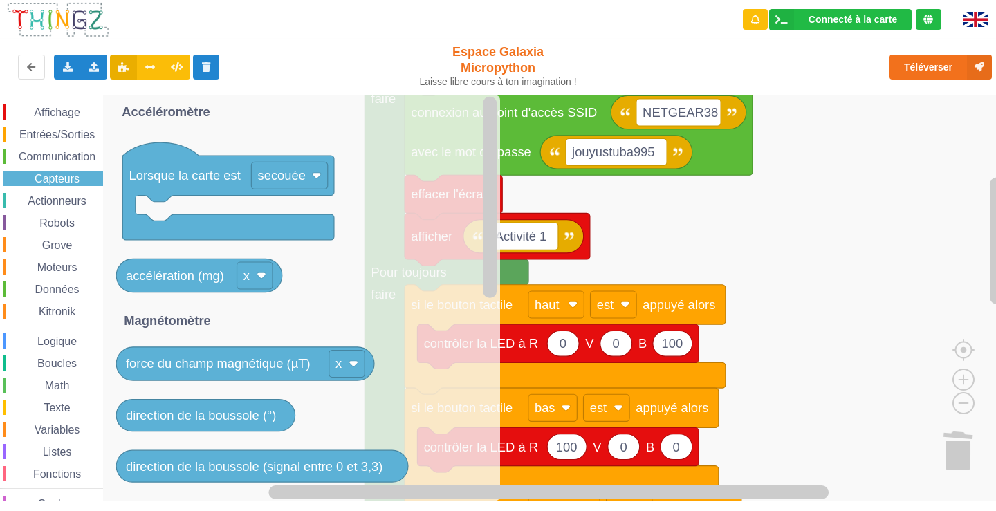
click at [55, 158] on span "Communication" at bounding box center [57, 157] width 81 height 12
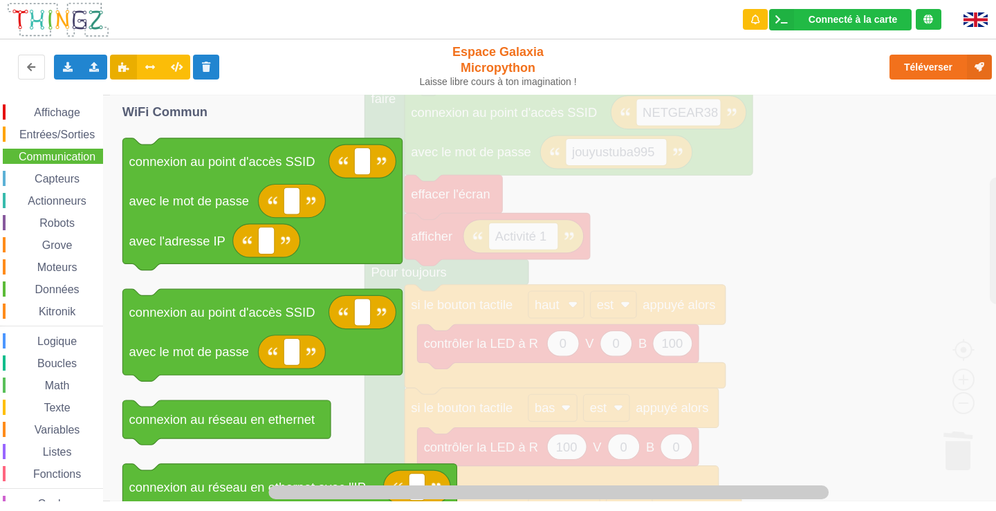
click at [60, 201] on span "Actionneurs" at bounding box center [57, 201] width 63 height 12
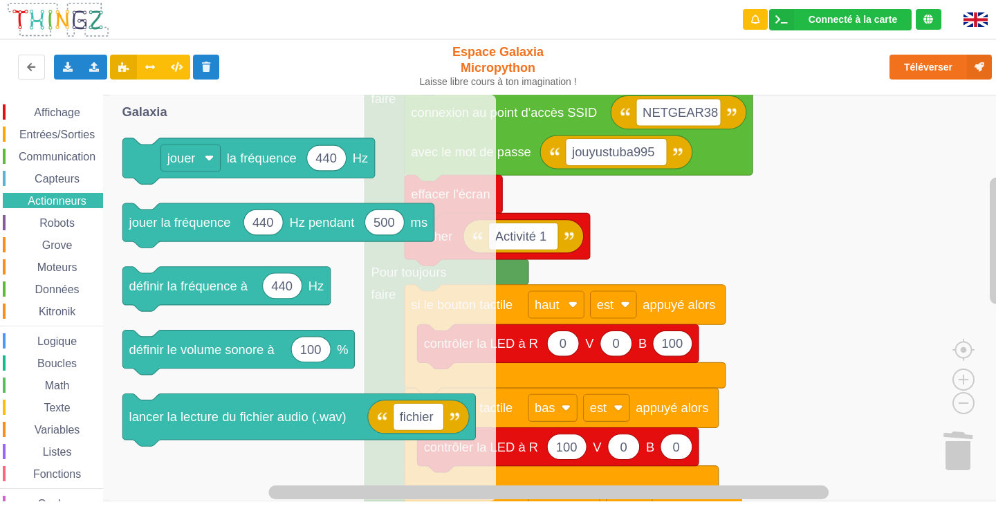
click at [62, 233] on div "Affichage Entrées/Sorties Communication Capteurs Actionneurs Robots Grove Moteu…" at bounding box center [51, 311] width 103 height 414
click at [60, 219] on span "Robots" at bounding box center [56, 223] width 39 height 12
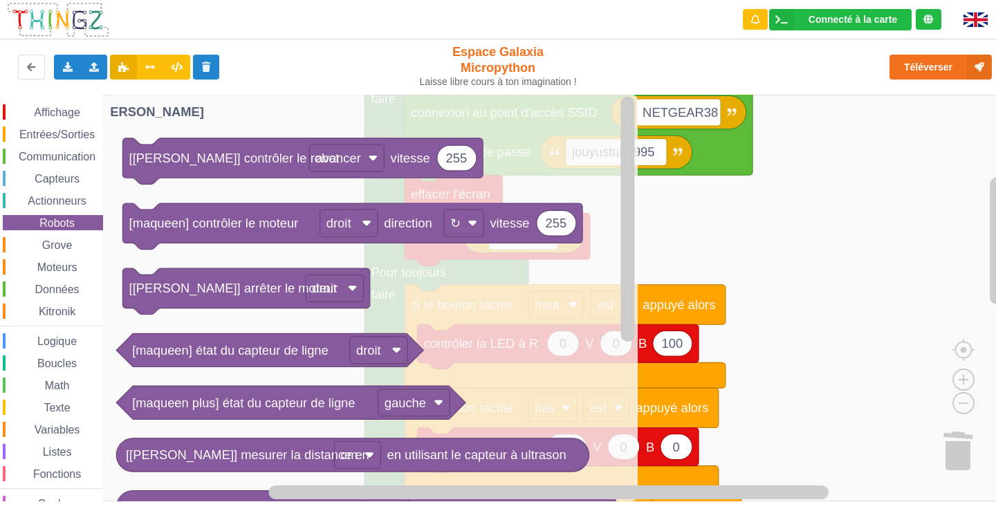
click at [61, 237] on div "Affichage Entrées/Sorties Communication Capteurs Actionneurs Robots Grove Moteu…" at bounding box center [51, 311] width 103 height 414
click at [60, 252] on div "Grove" at bounding box center [53, 244] width 100 height 15
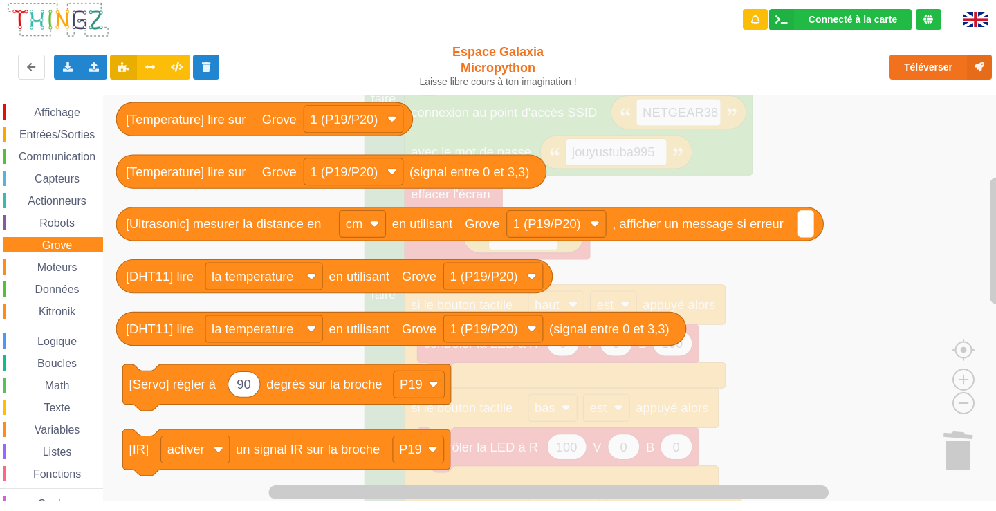
click at [57, 291] on span "Données" at bounding box center [57, 290] width 48 height 12
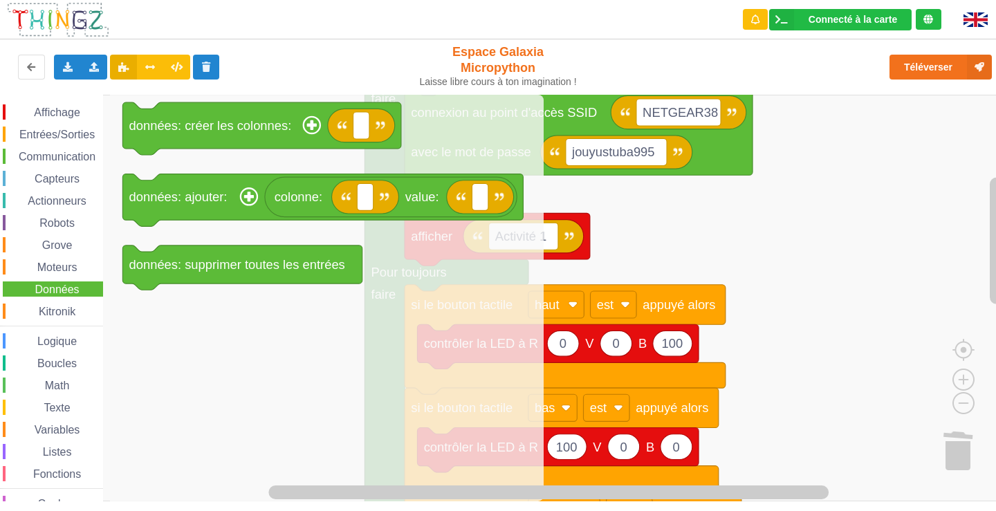
click at [55, 270] on span "Moteurs" at bounding box center [57, 268] width 44 height 12
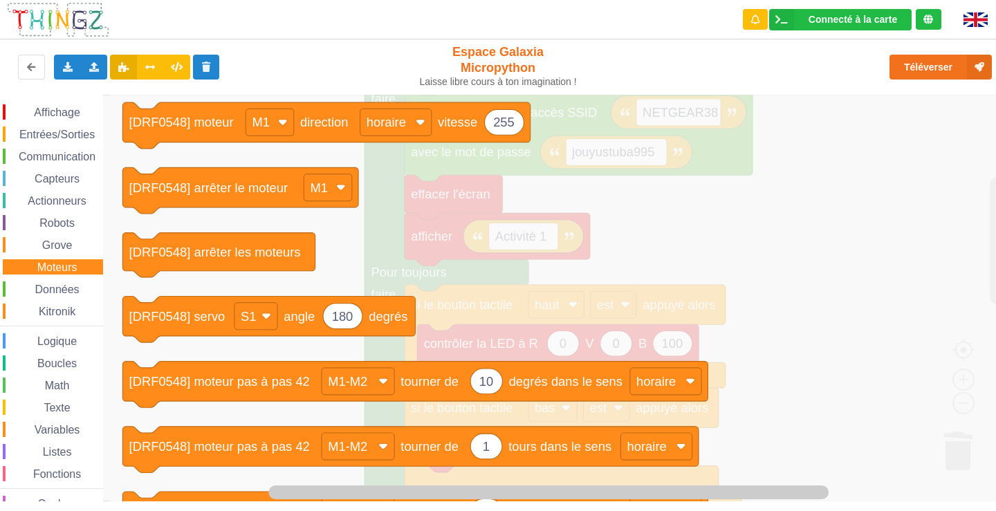
click at [57, 285] on span "Données" at bounding box center [57, 290] width 48 height 12
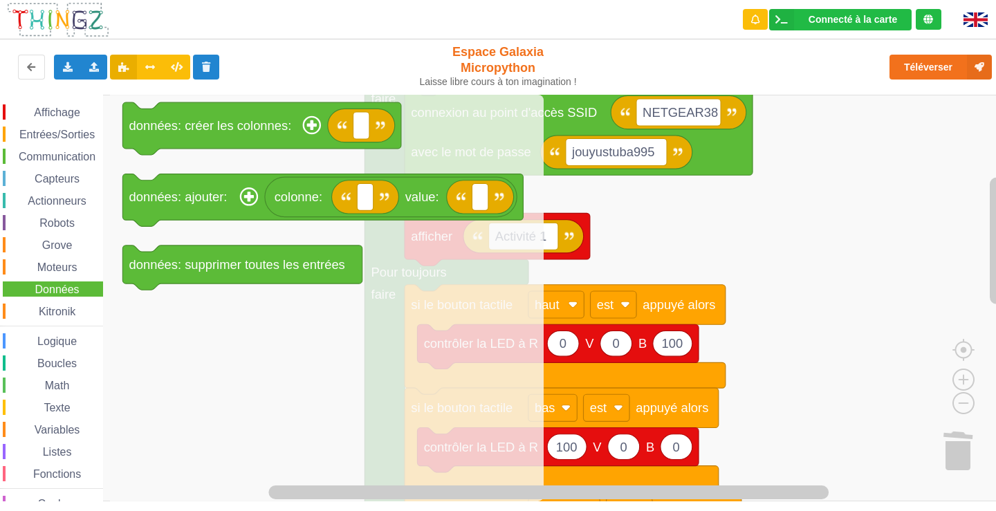
click at [68, 309] on span "Kitronik" at bounding box center [57, 312] width 41 height 12
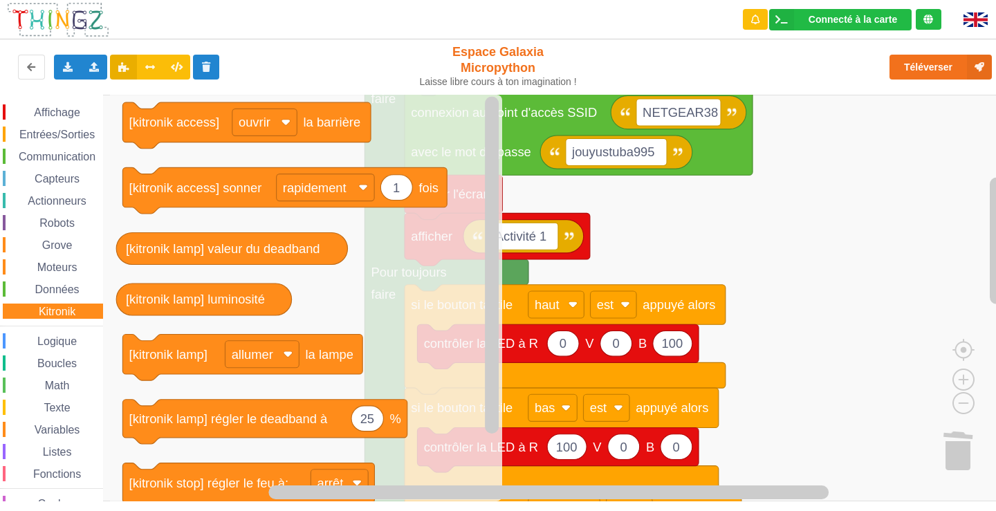
click at [58, 283] on div "Données" at bounding box center [53, 289] width 100 height 15
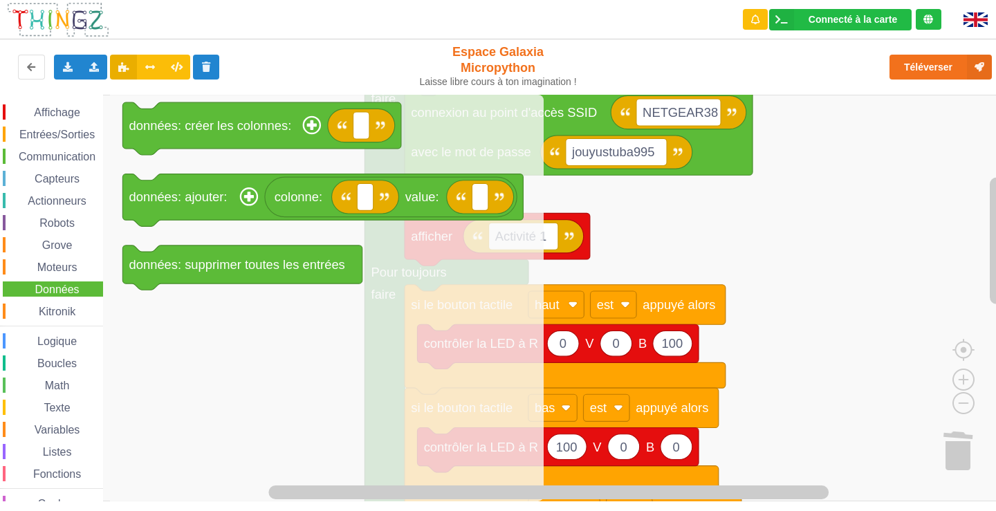
click at [53, 335] on div "Logique" at bounding box center [53, 341] width 100 height 15
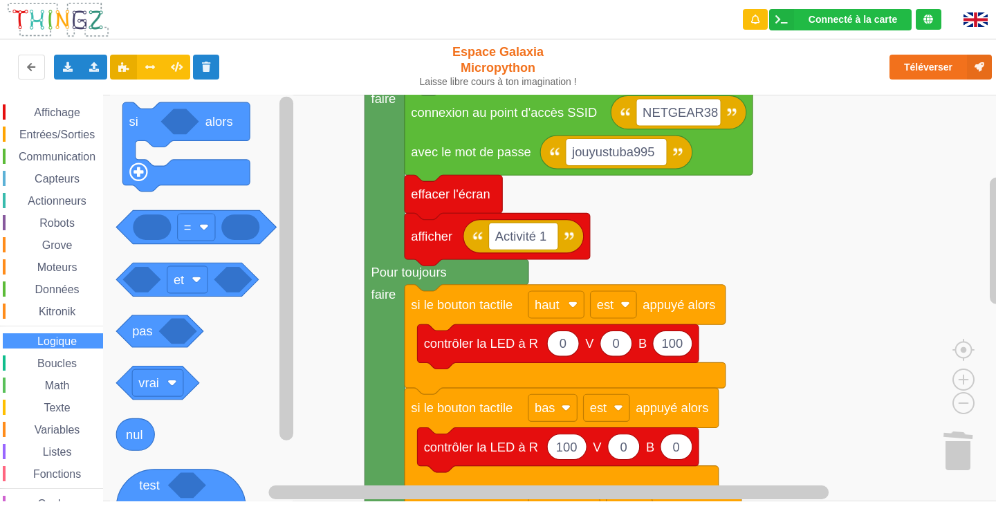
click at [62, 370] on div "Boucles" at bounding box center [53, 363] width 100 height 15
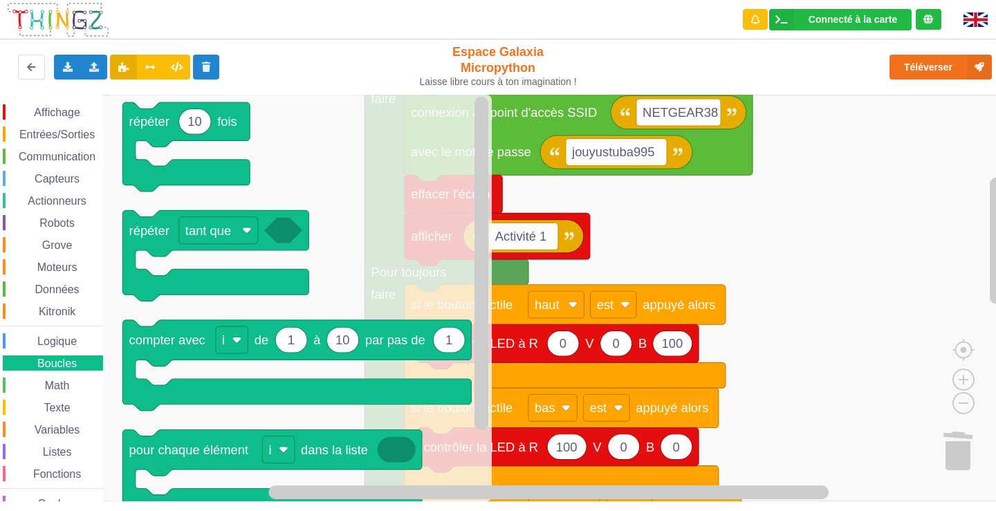
click at [68, 398] on div "Affichage Entrées/Sorties Communication Capteurs Actionneurs Robots Grove Moteu…" at bounding box center [51, 311] width 103 height 414
click at [42, 381] on span "Espace de travail de Blocky" at bounding box center [37, 386] width 11 height 11
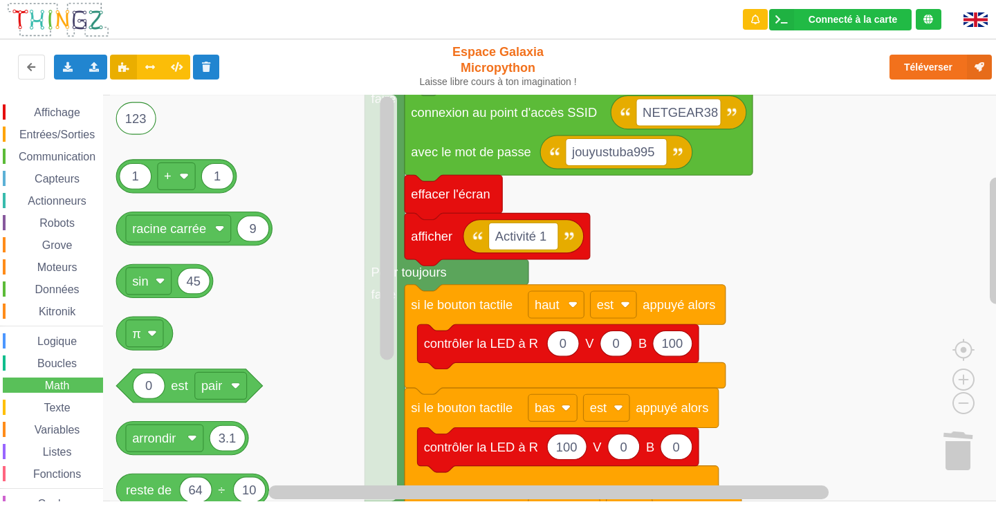
click at [766, 199] on rect "Espace de travail de Blocky" at bounding box center [503, 298] width 1006 height 407
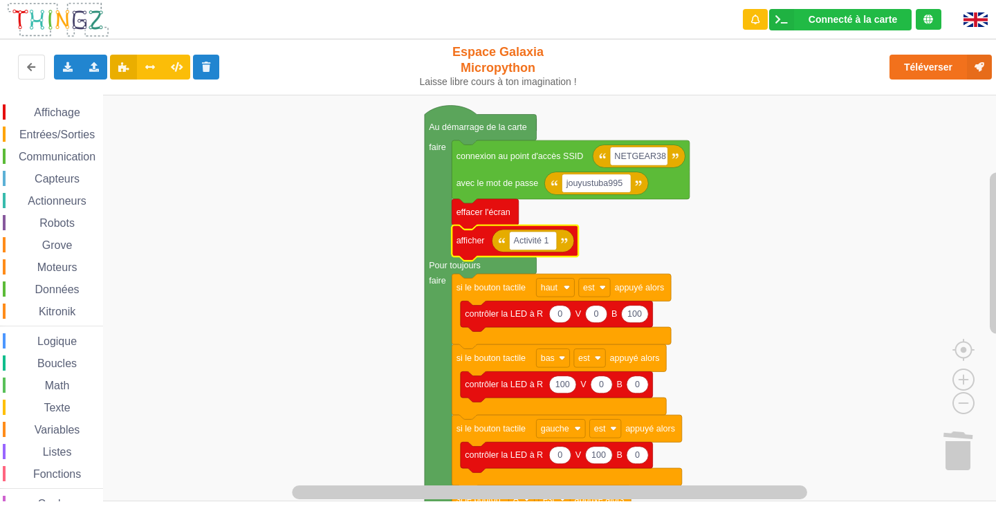
click at [795, 247] on rect "Espace de travail de Blocky" at bounding box center [503, 298] width 1006 height 407
click at [71, 108] on span "Affichage" at bounding box center [57, 113] width 50 height 12
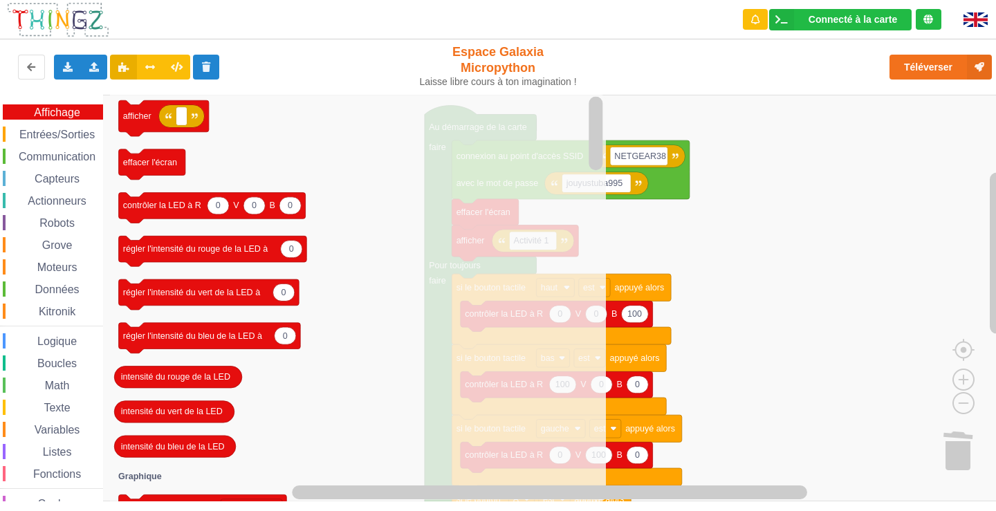
click at [19, 111] on div "Affichage" at bounding box center [53, 111] width 100 height 15
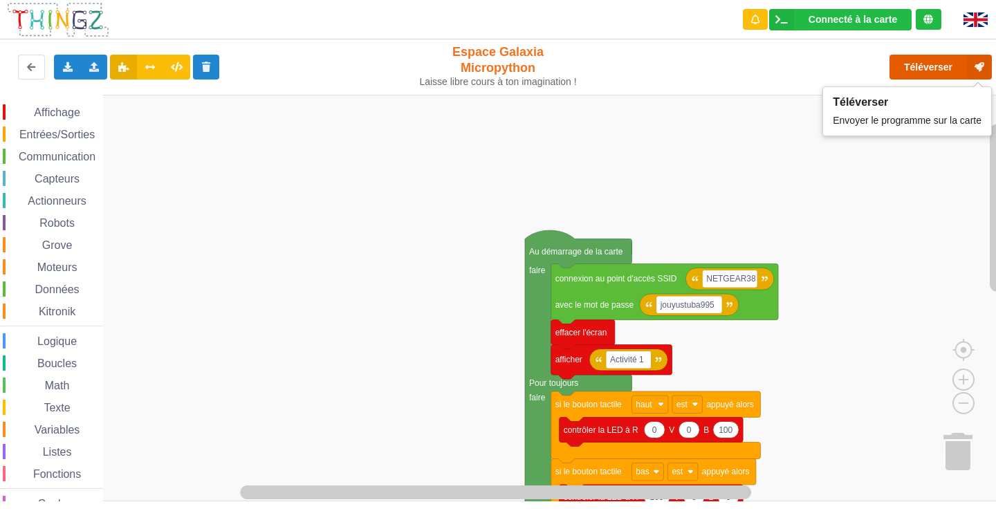
click at [942, 69] on button "Téléverser" at bounding box center [941, 67] width 102 height 25
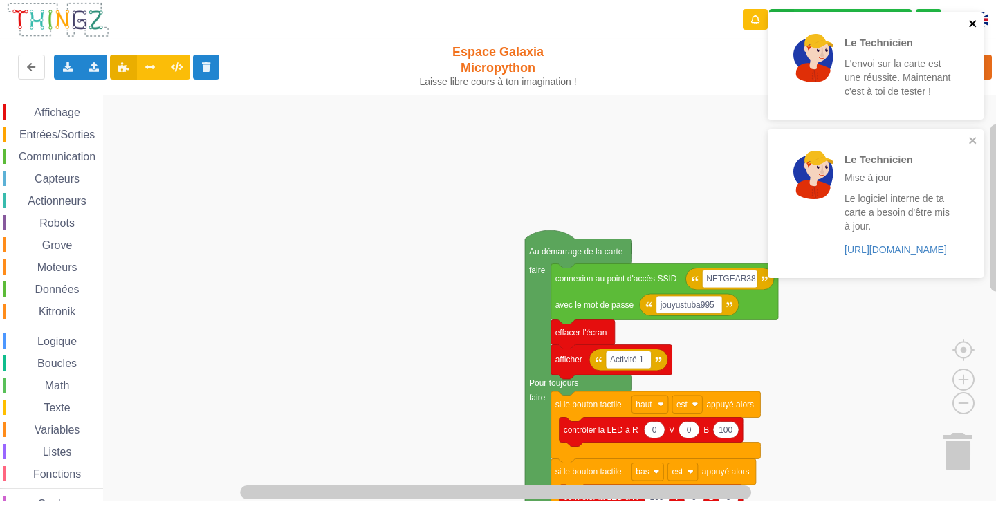
click at [969, 30] on button "close" at bounding box center [974, 24] width 10 height 13
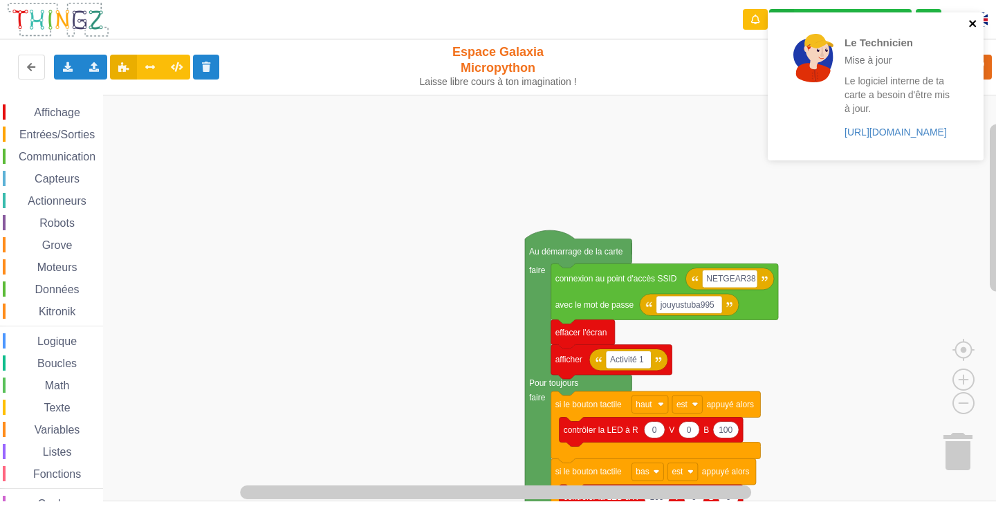
click at [976, 136] on div "Le Technicien Mise à jour Le logiciel interne de ta carte a besoin d'être mis à…" at bounding box center [876, 86] width 216 height 148
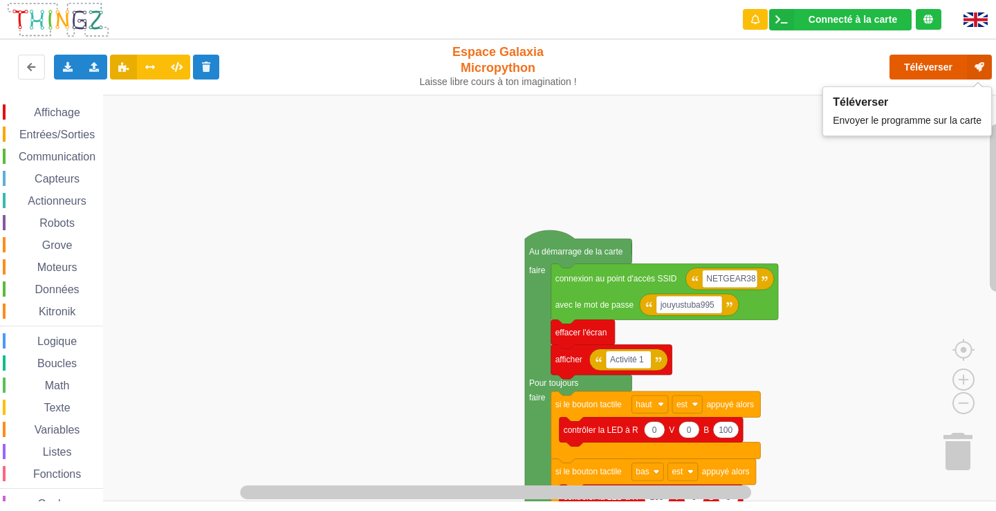
click at [958, 71] on button "Téléverser" at bounding box center [941, 67] width 102 height 25
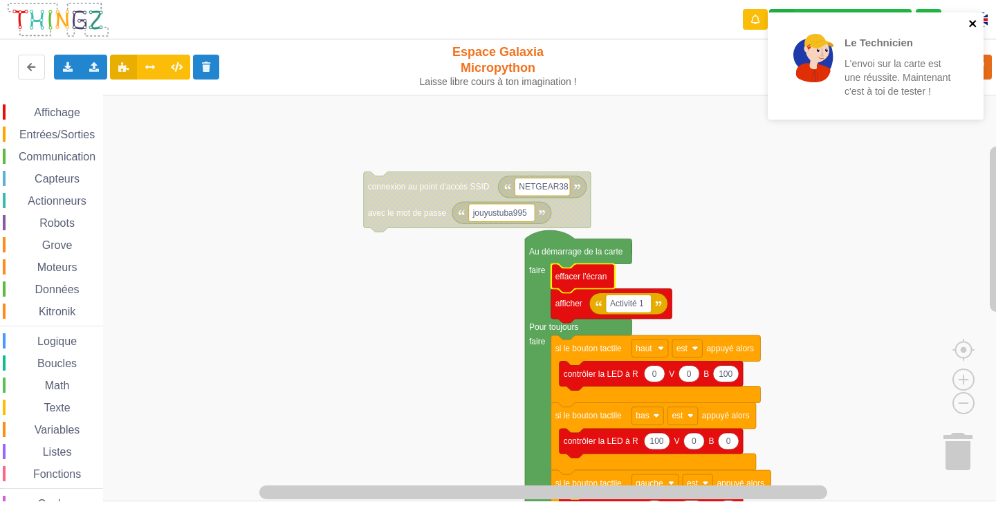
click at [972, 24] on icon "close" at bounding box center [974, 23] width 10 height 11
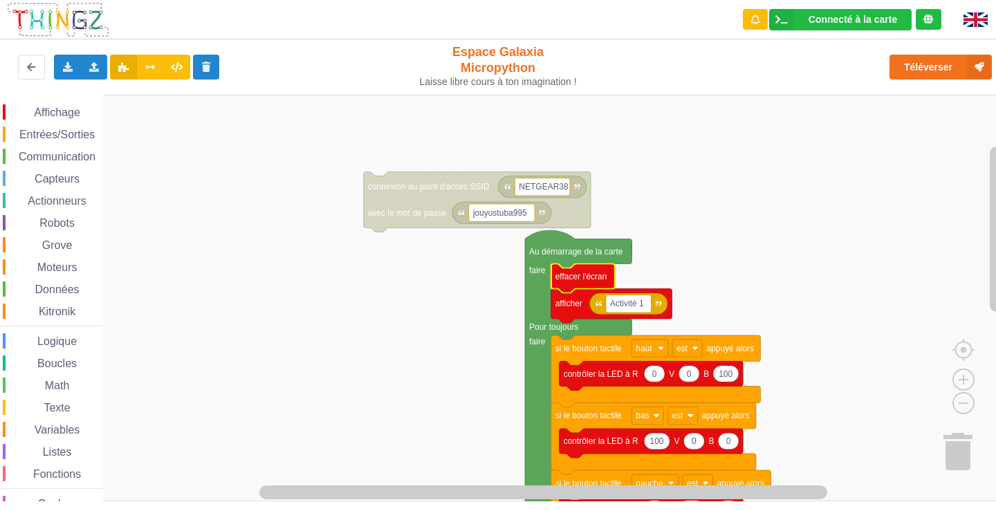
click at [968, 15] on div "Le Technicien L'envoi sur la carte est une réussite. Maintenant c'est à toi de …" at bounding box center [875, 13] width 221 height 6
click at [925, 78] on button "Téléverser" at bounding box center [941, 67] width 102 height 25
